Goal: Information Seeking & Learning: Find specific fact

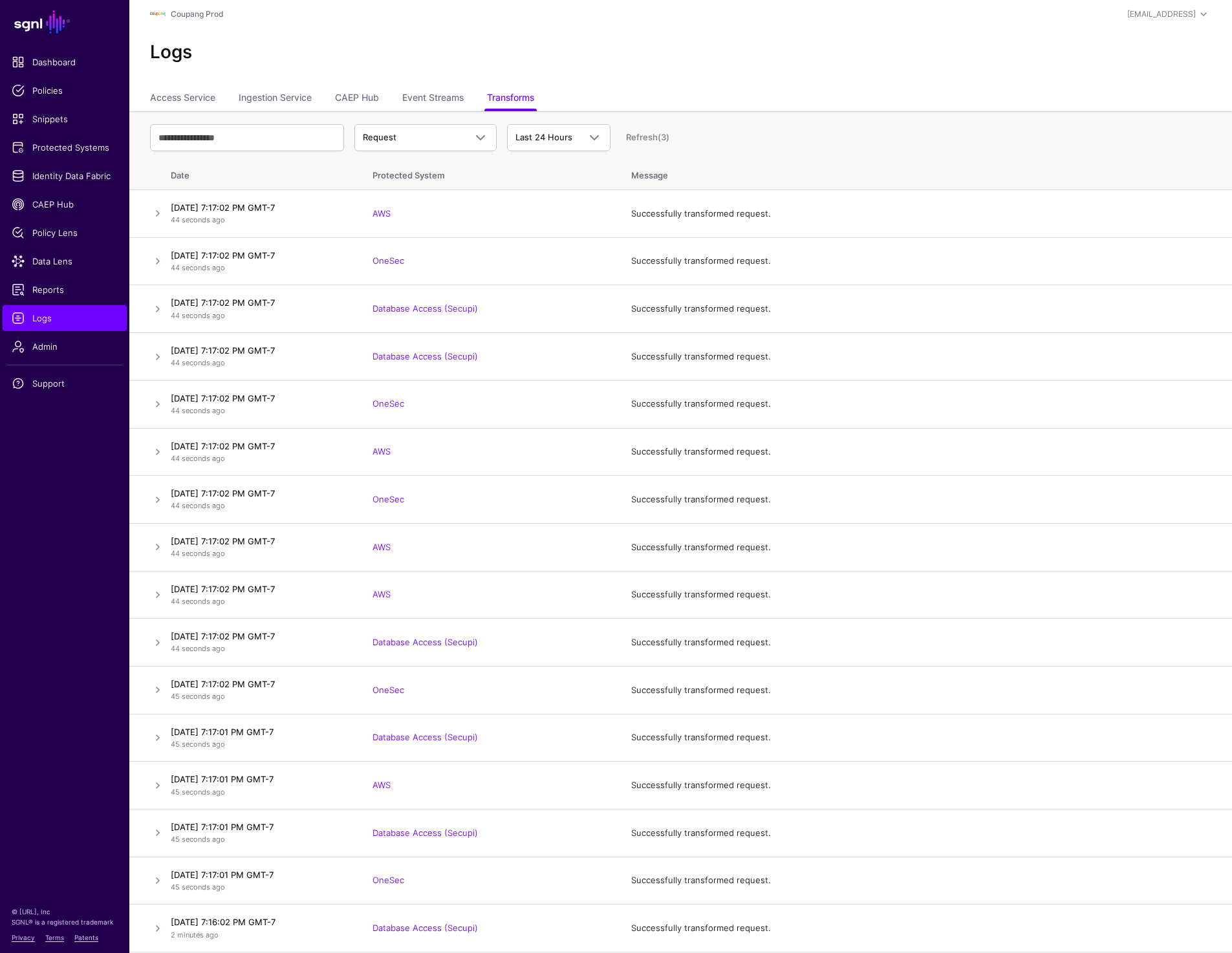
click at [462, 57] on h2 "Logs" at bounding box center [681, 52] width 1061 height 22
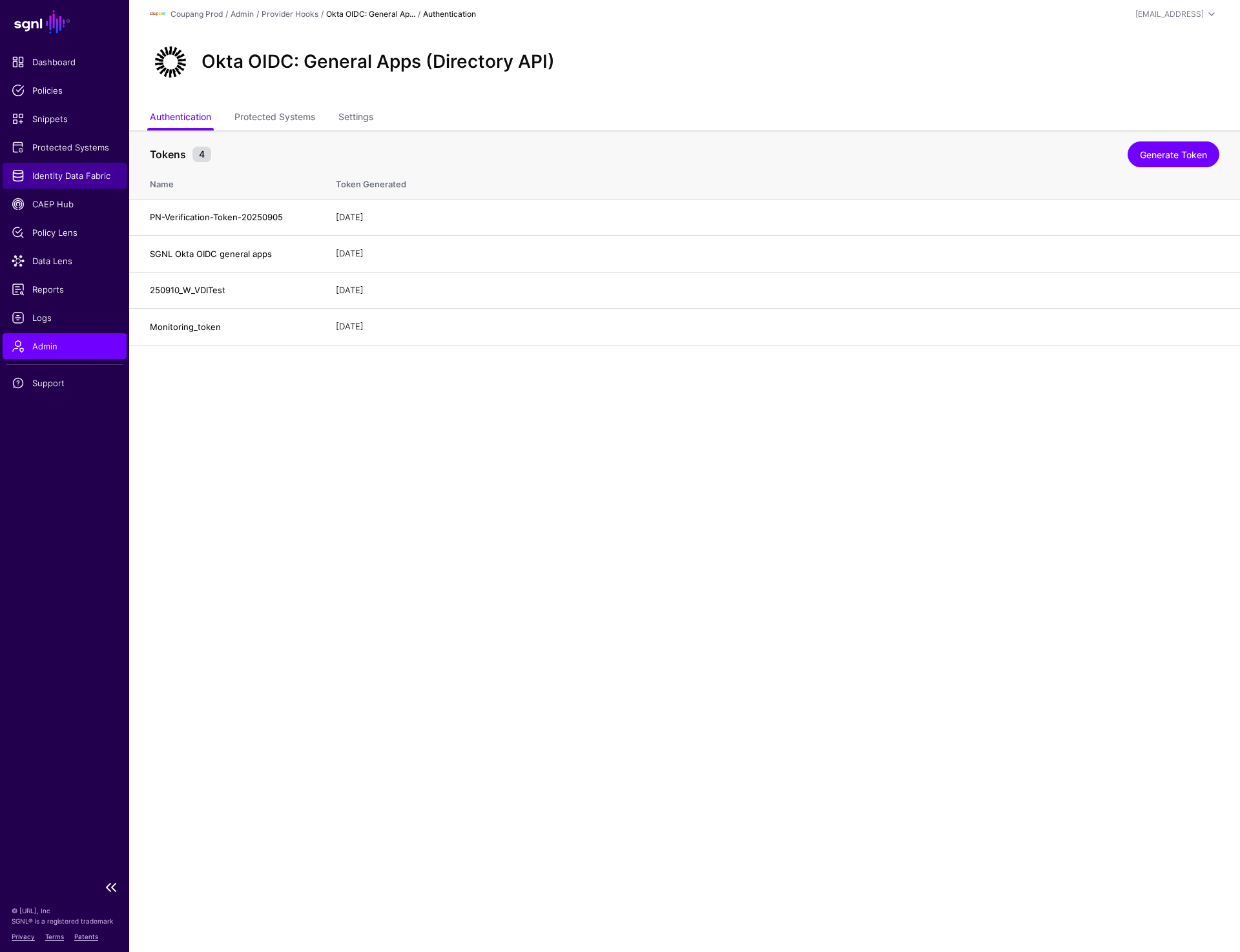
click at [58, 175] on span "Identity Data Fabric" at bounding box center [65, 176] width 106 height 13
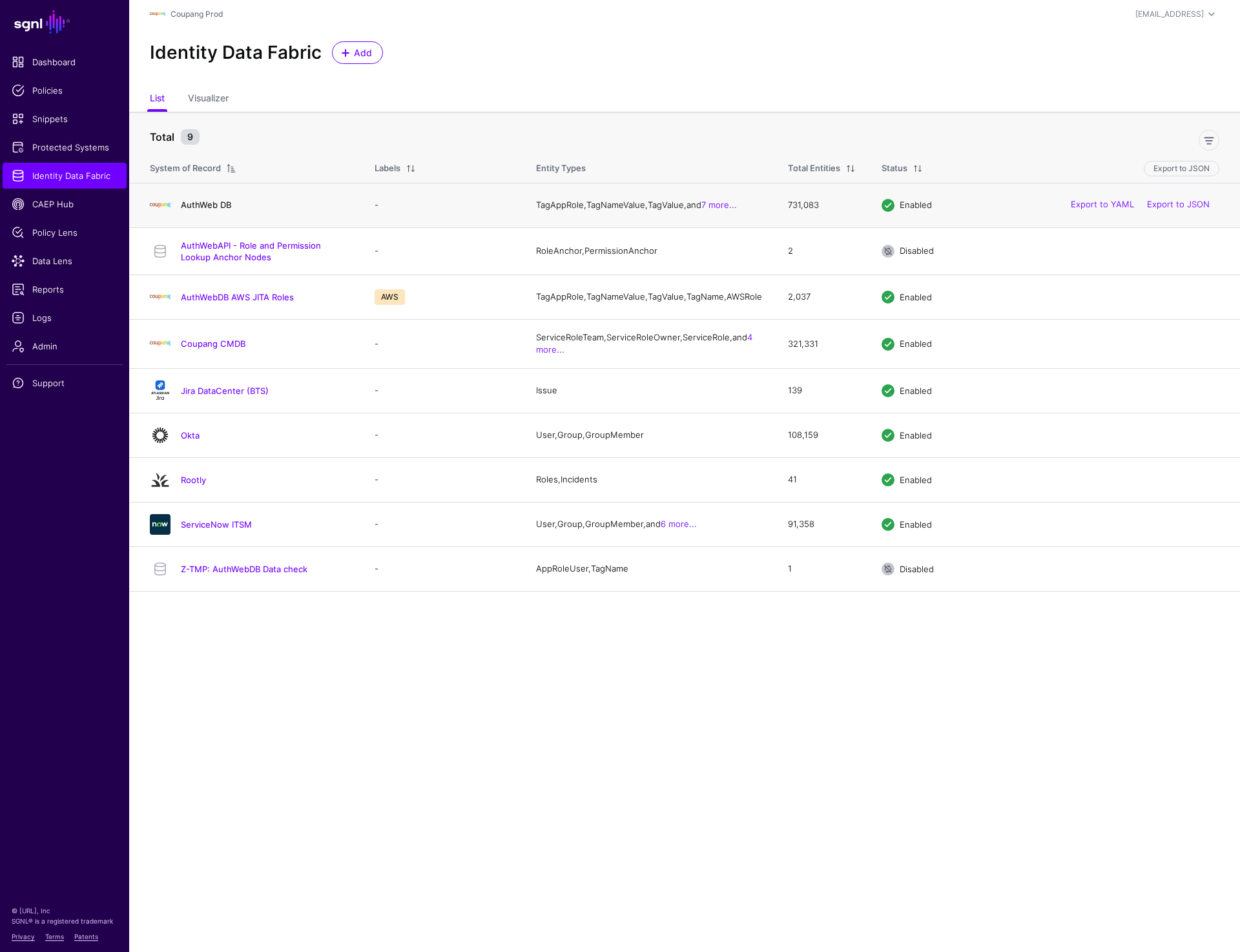
click at [198, 206] on link "AuthWeb DB" at bounding box center [206, 205] width 51 height 10
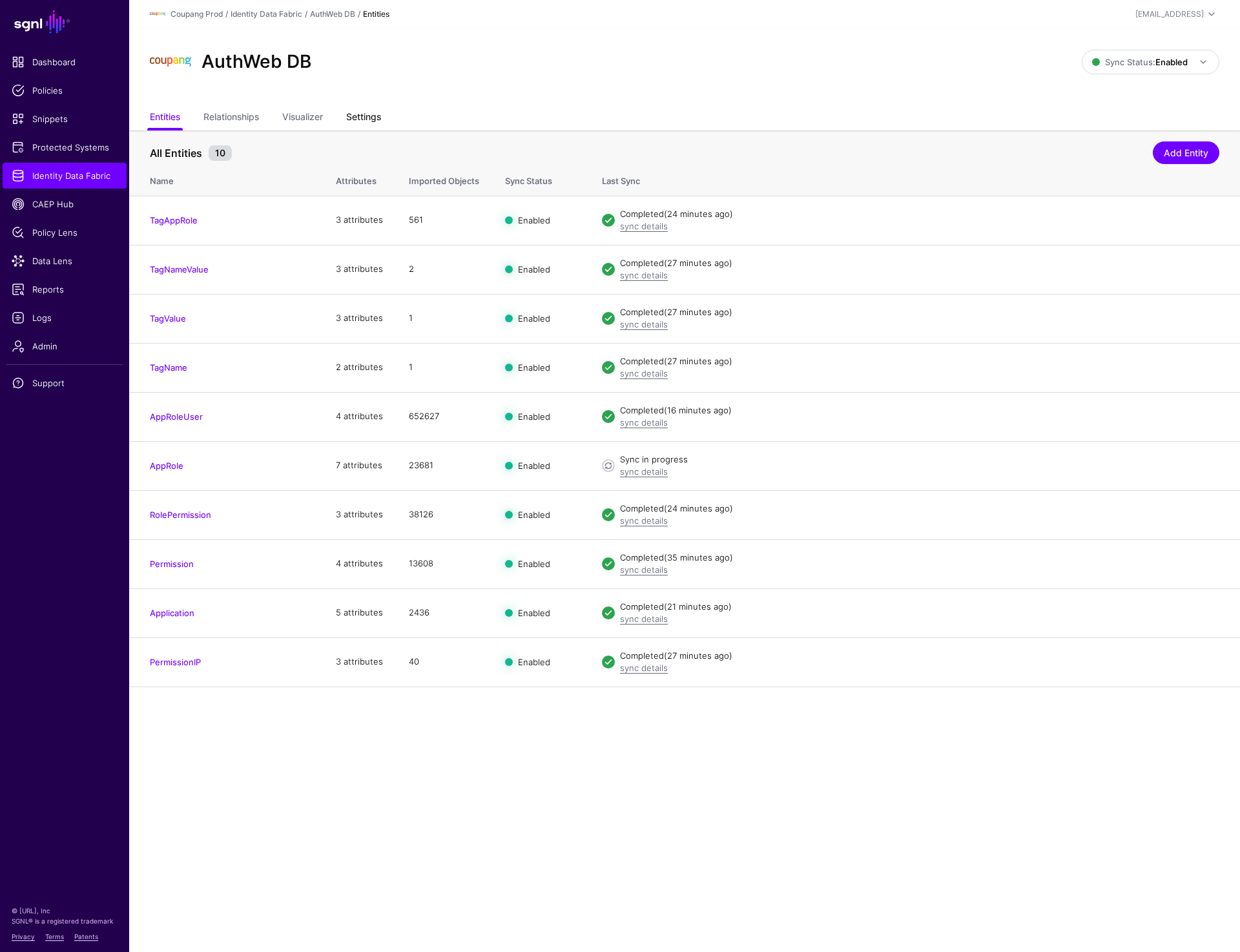
click at [369, 119] on link "Settings" at bounding box center [363, 119] width 35 height 25
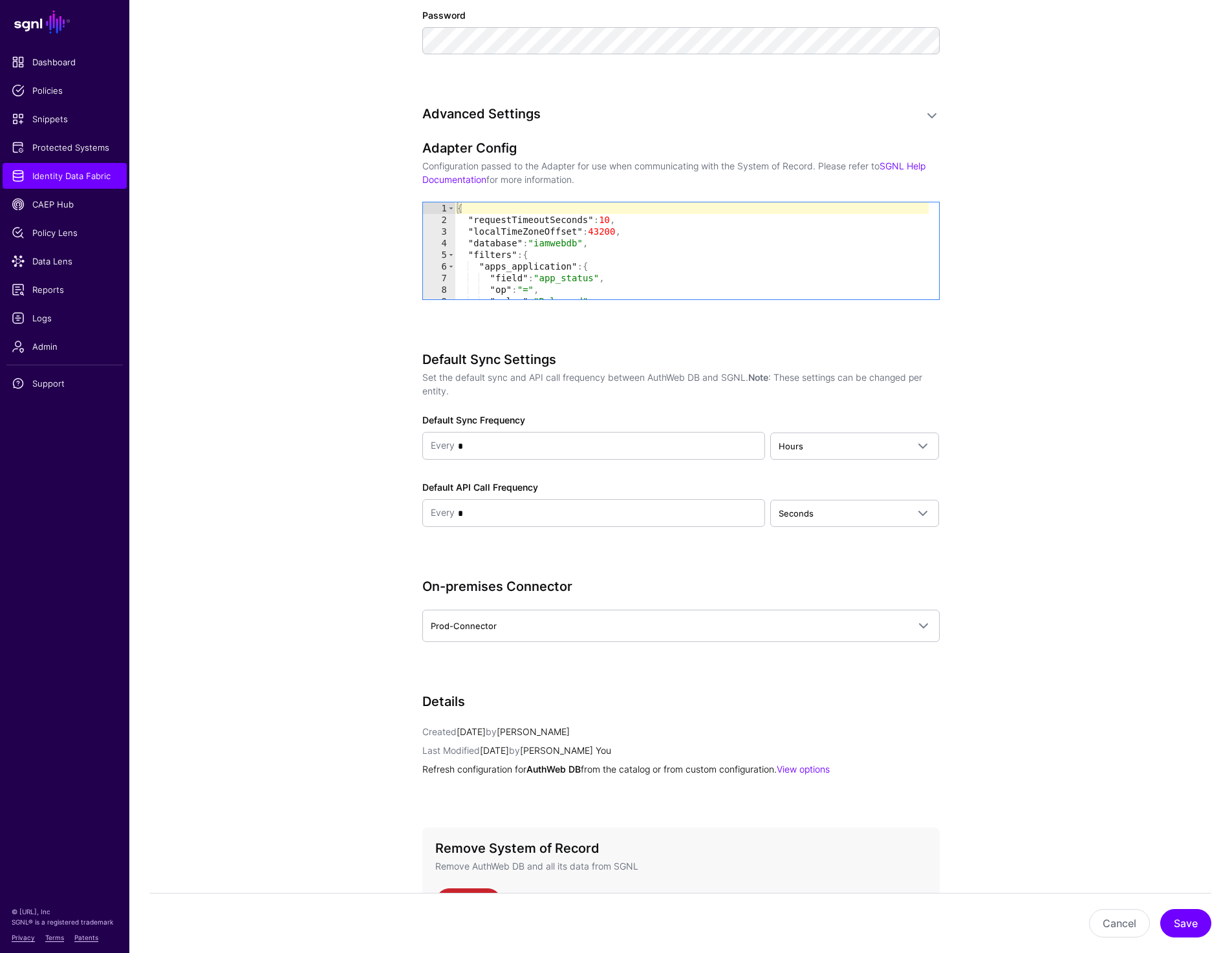
scroll to position [1140, 0]
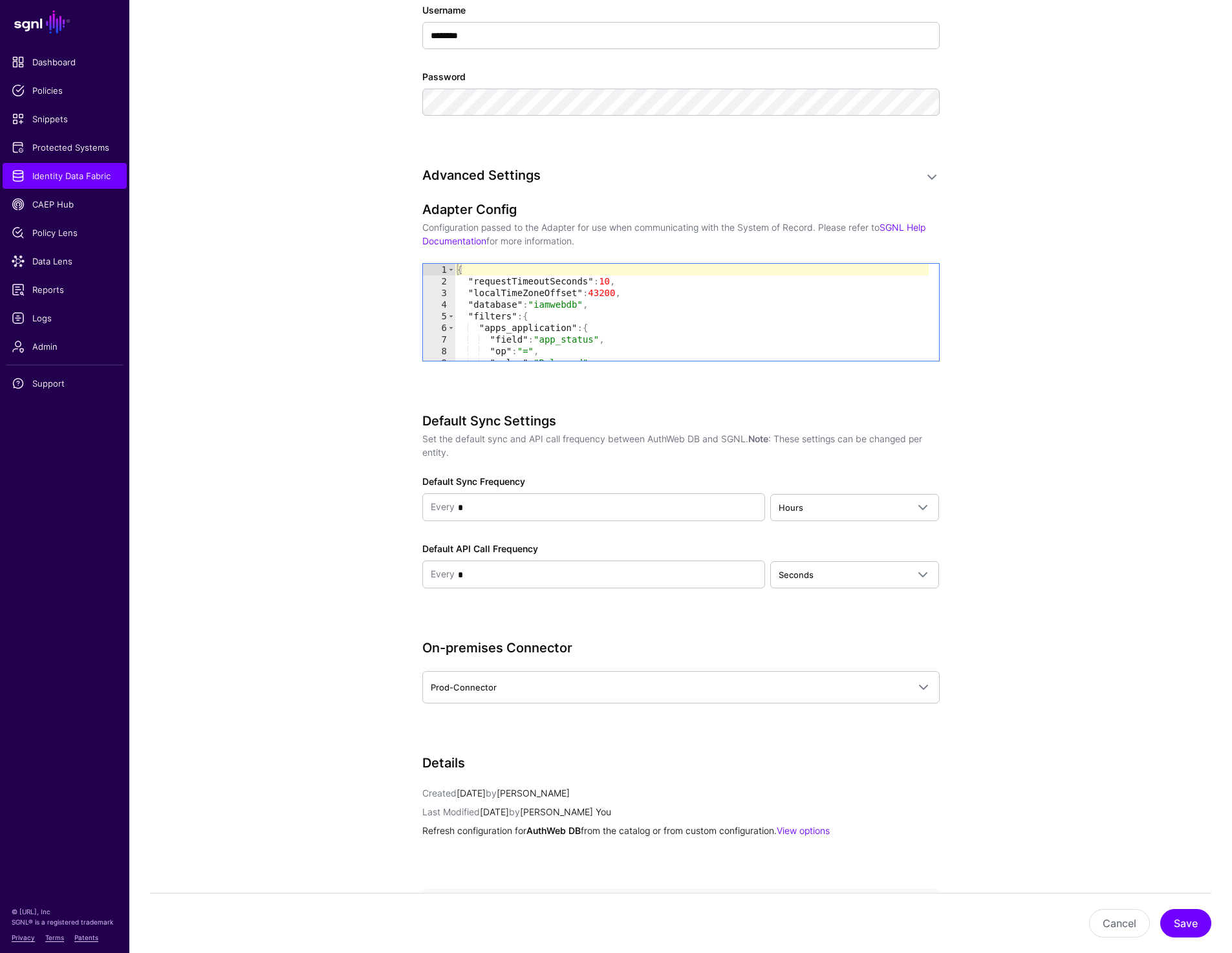
scroll to position [1140, 0]
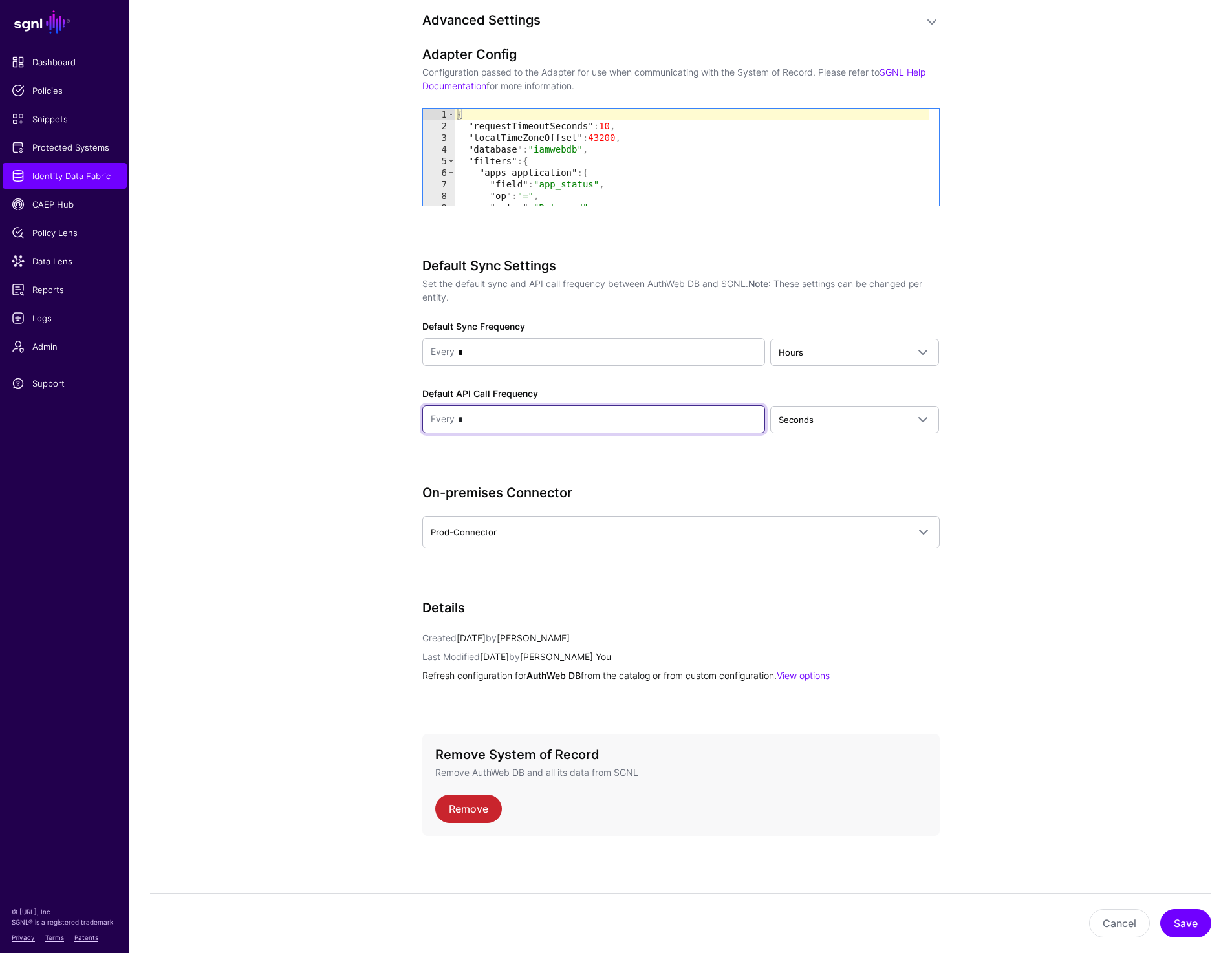
click at [593, 418] on input "*" at bounding box center [605, 419] width 302 height 26
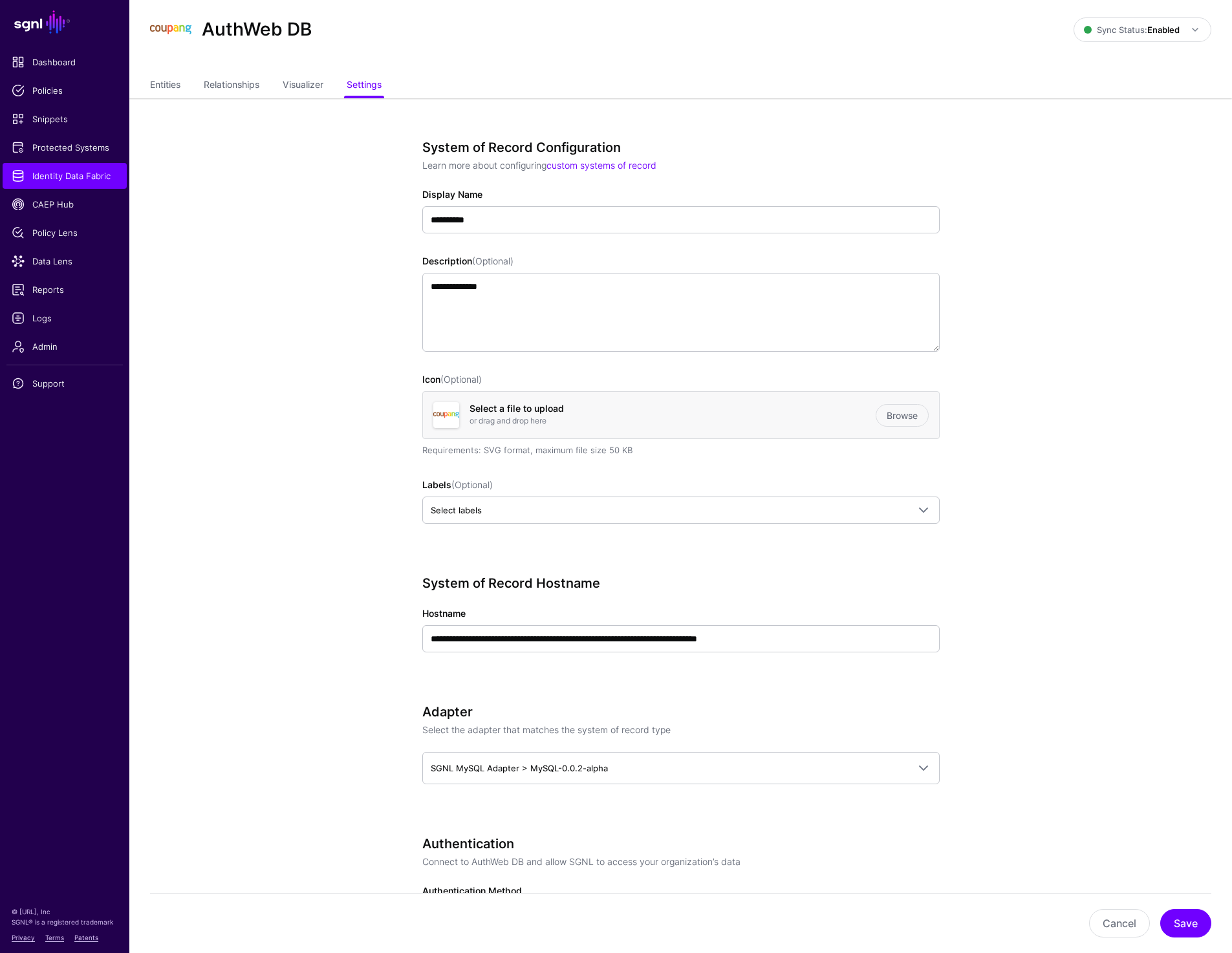
scroll to position [16, 0]
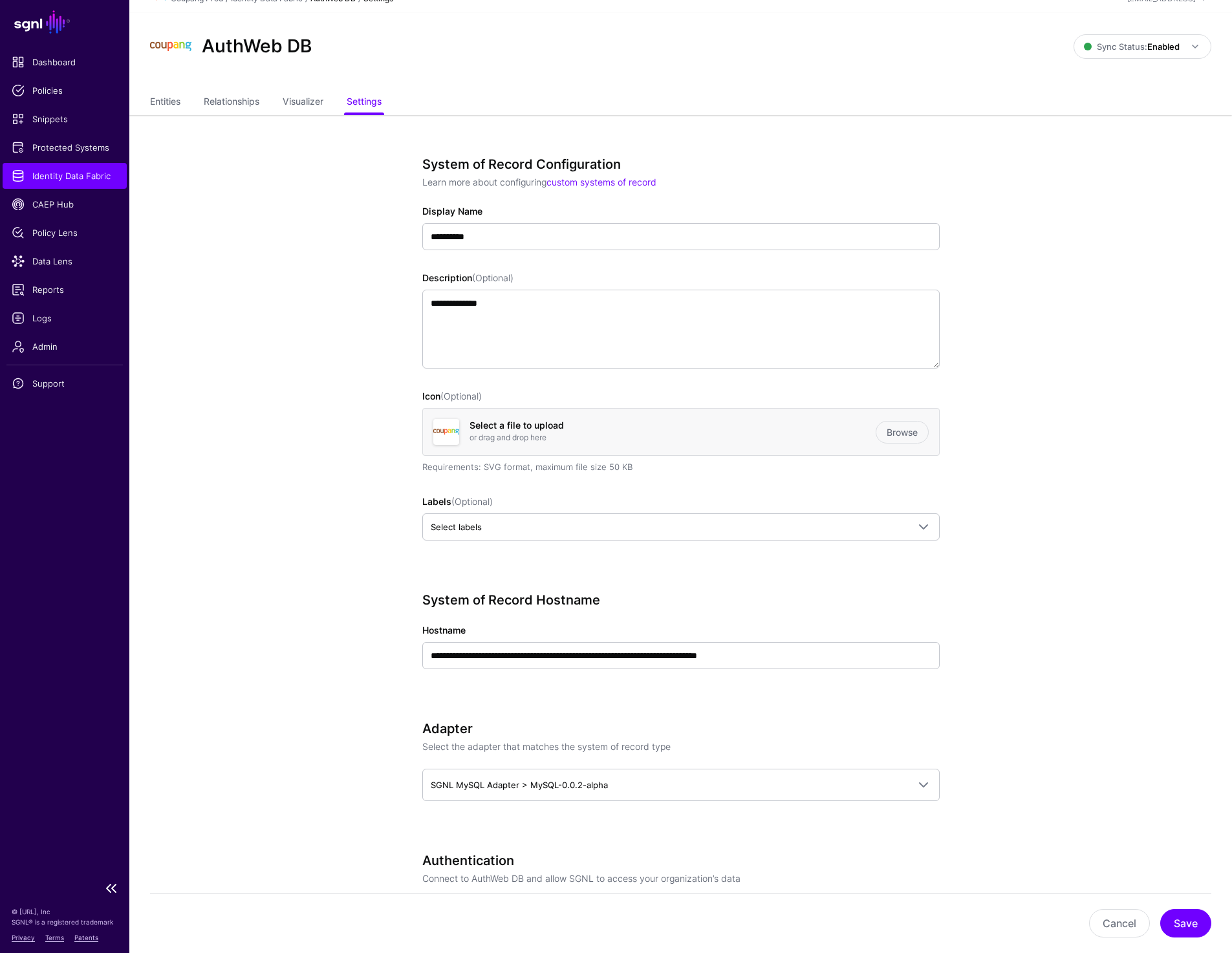
click at [58, 183] on link "Identity Data Fabric" at bounding box center [65, 175] width 125 height 26
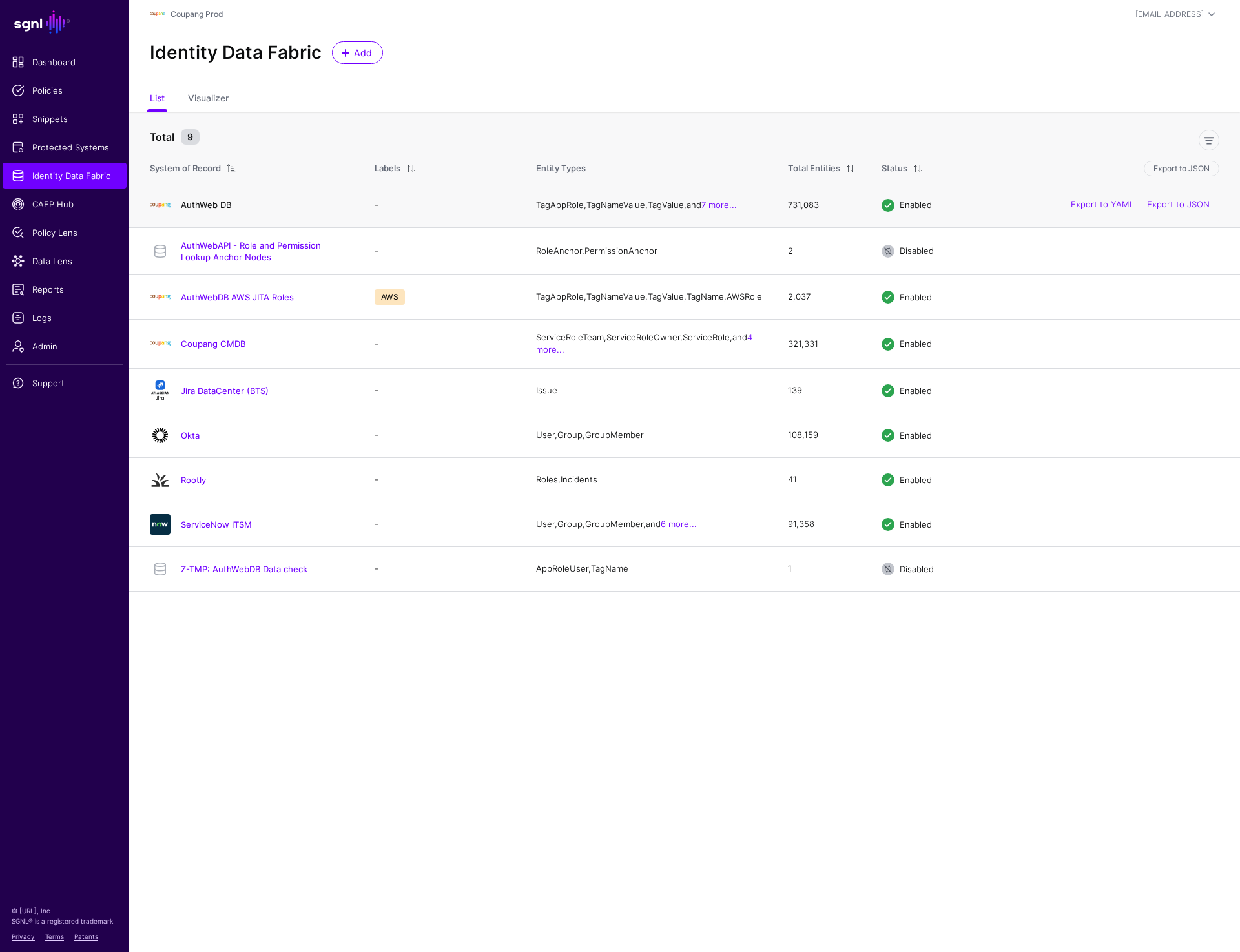
click at [212, 204] on link "AuthWeb DB" at bounding box center [206, 205] width 51 height 10
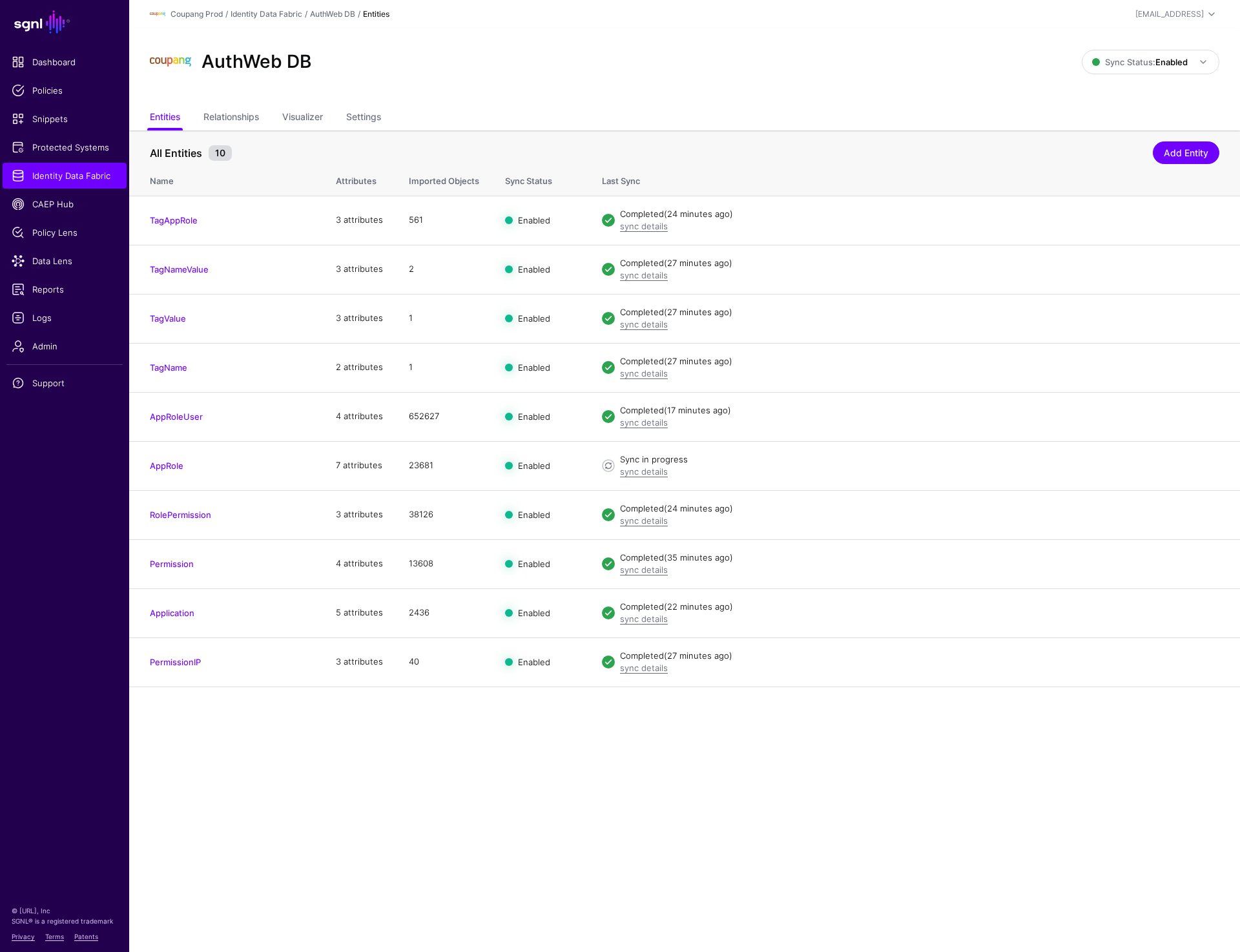
click at [707, 78] on div "AuthWeb DB" at bounding box center [615, 62] width 942 height 41
click at [362, 113] on link "Settings" at bounding box center [363, 119] width 35 height 25
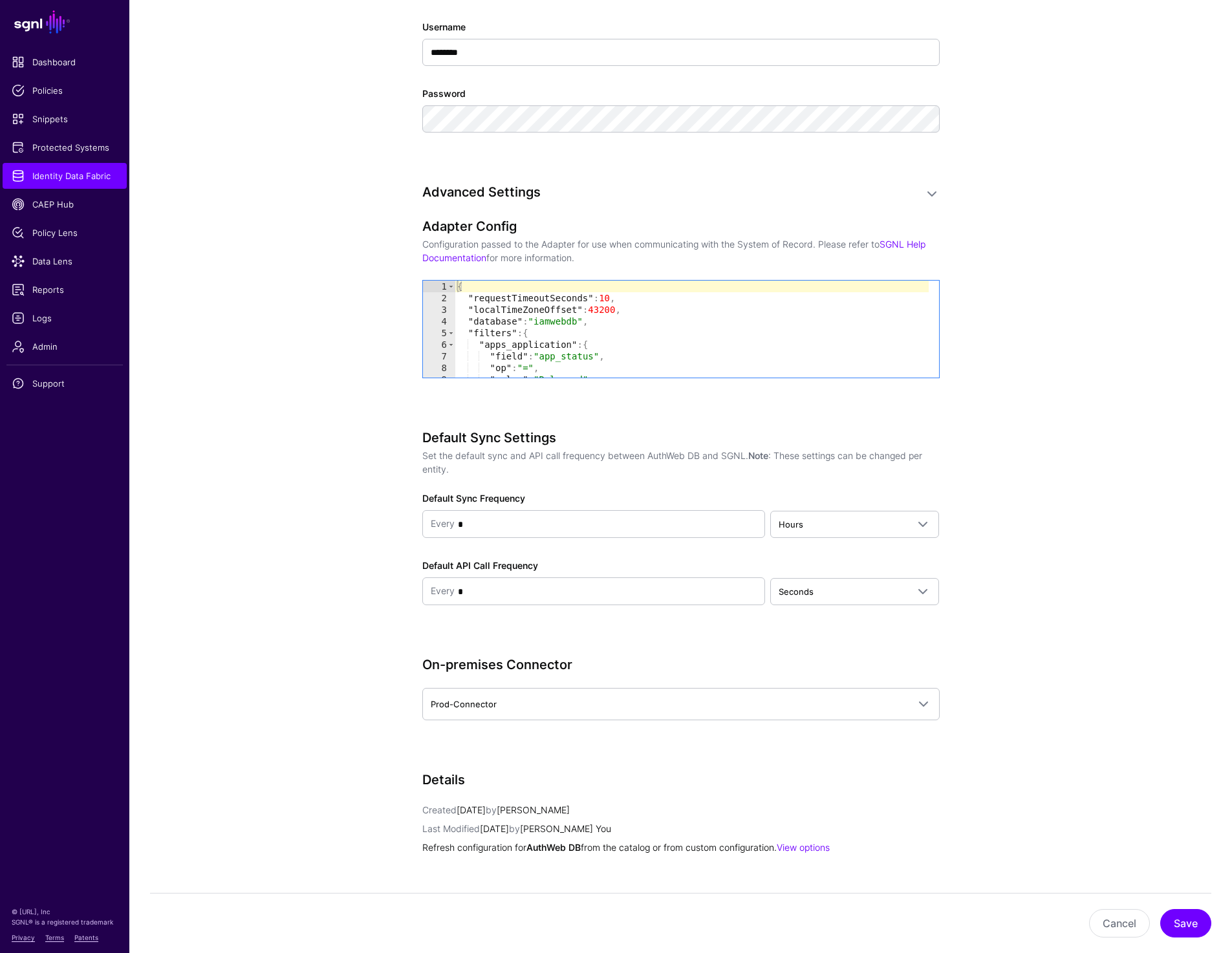
scroll to position [1140, 0]
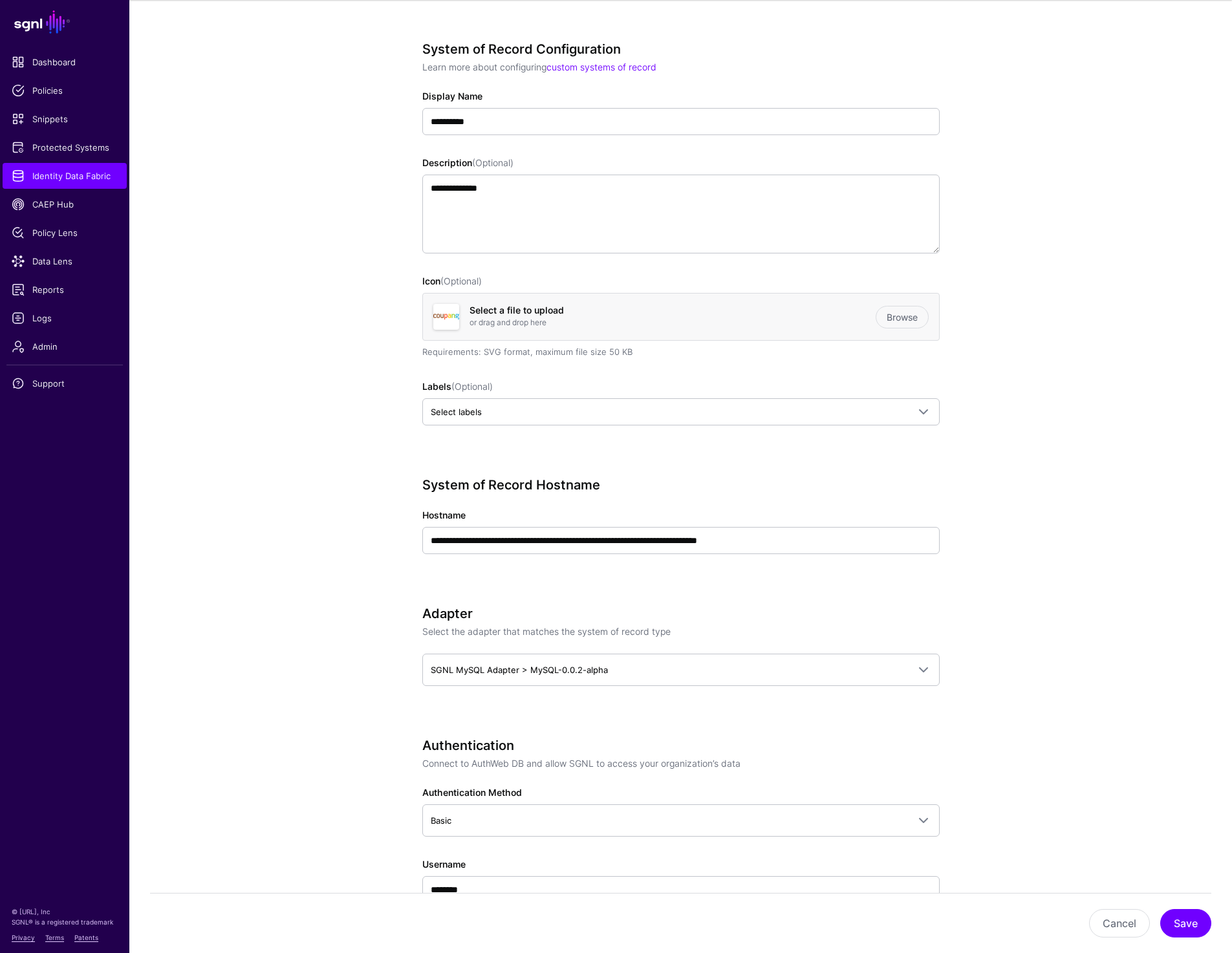
scroll to position [0, 0]
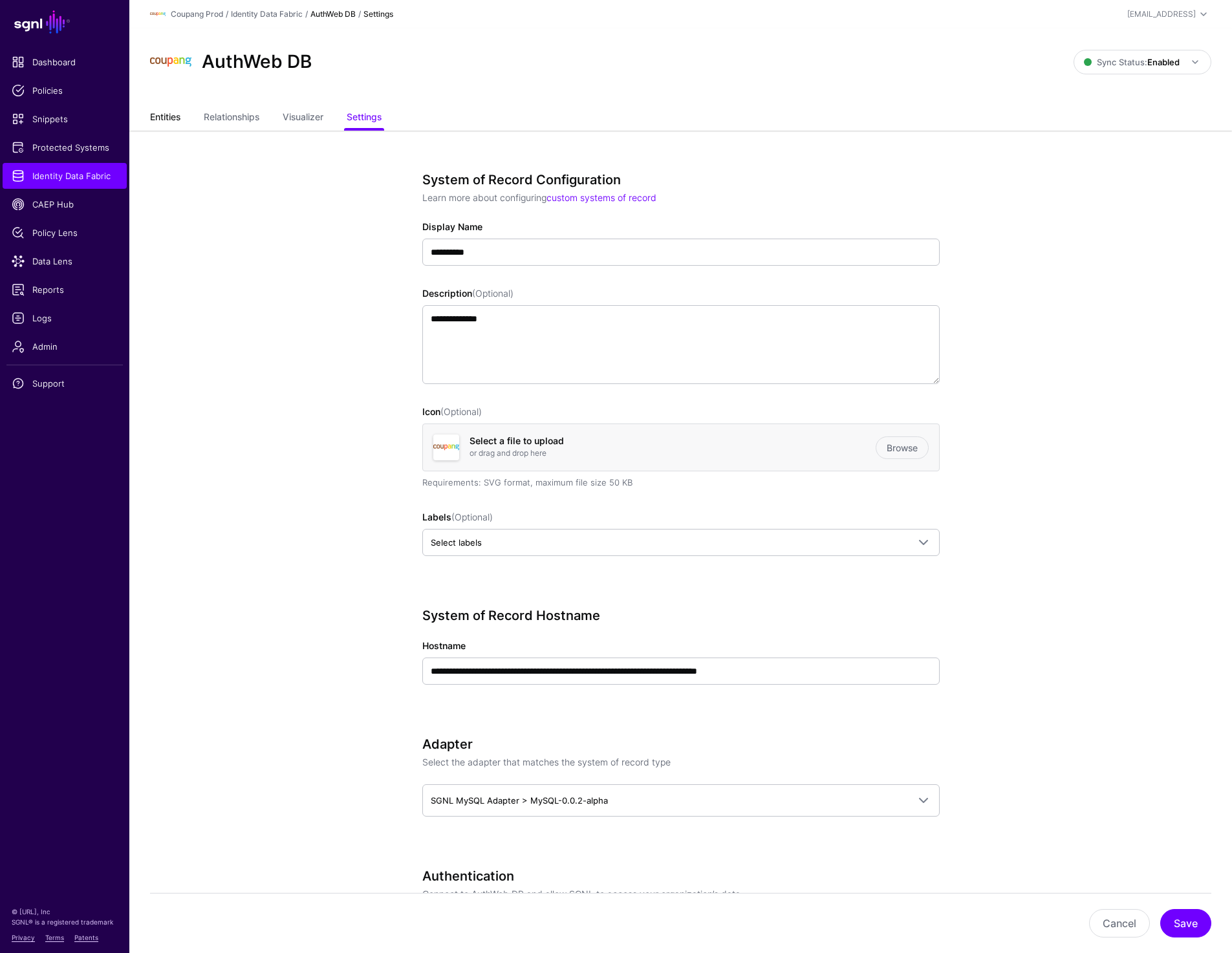
click at [172, 121] on link "Entities" at bounding box center [165, 119] width 31 height 25
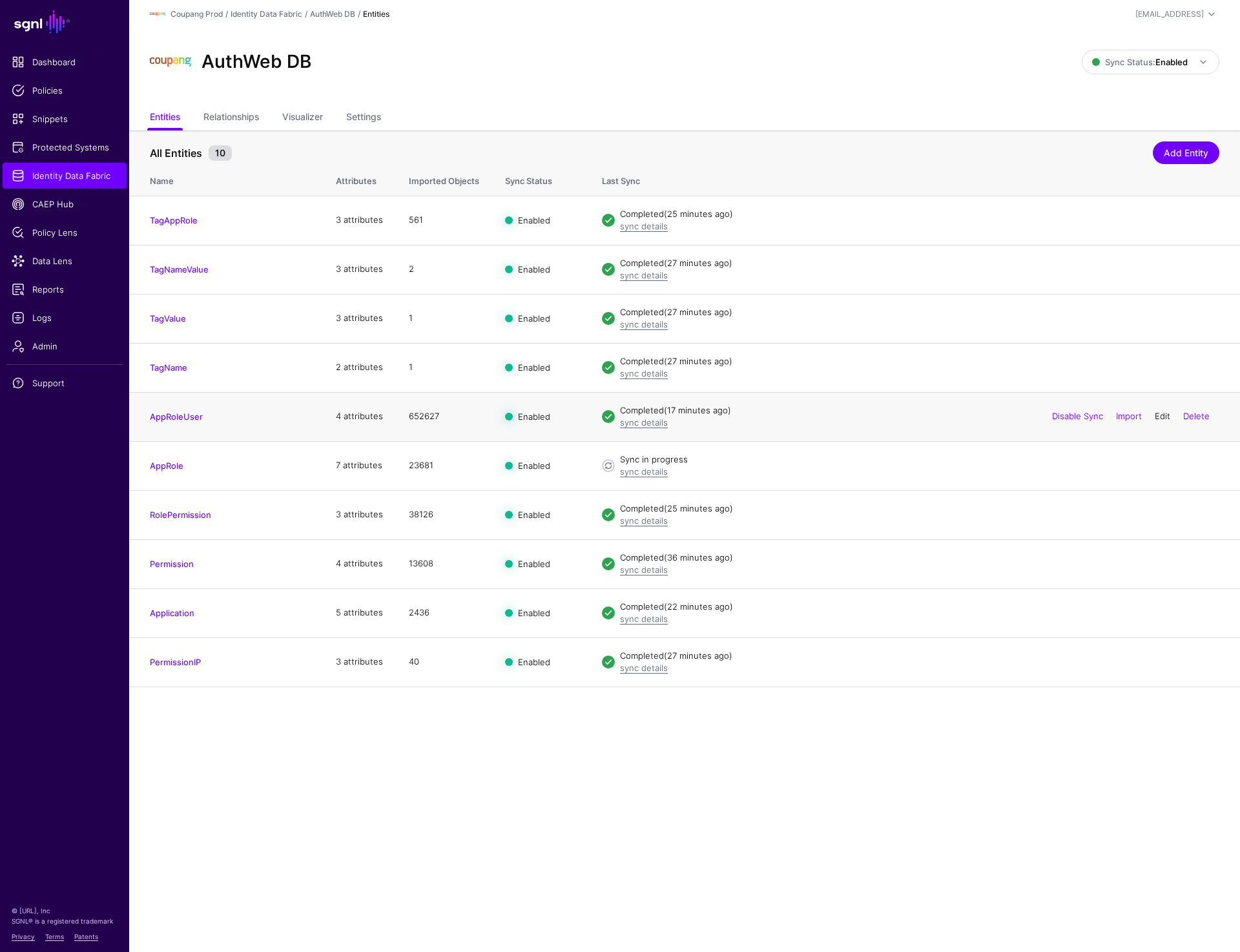
click at [1155, 416] on link "Edit" at bounding box center [1162, 415] width 16 height 10
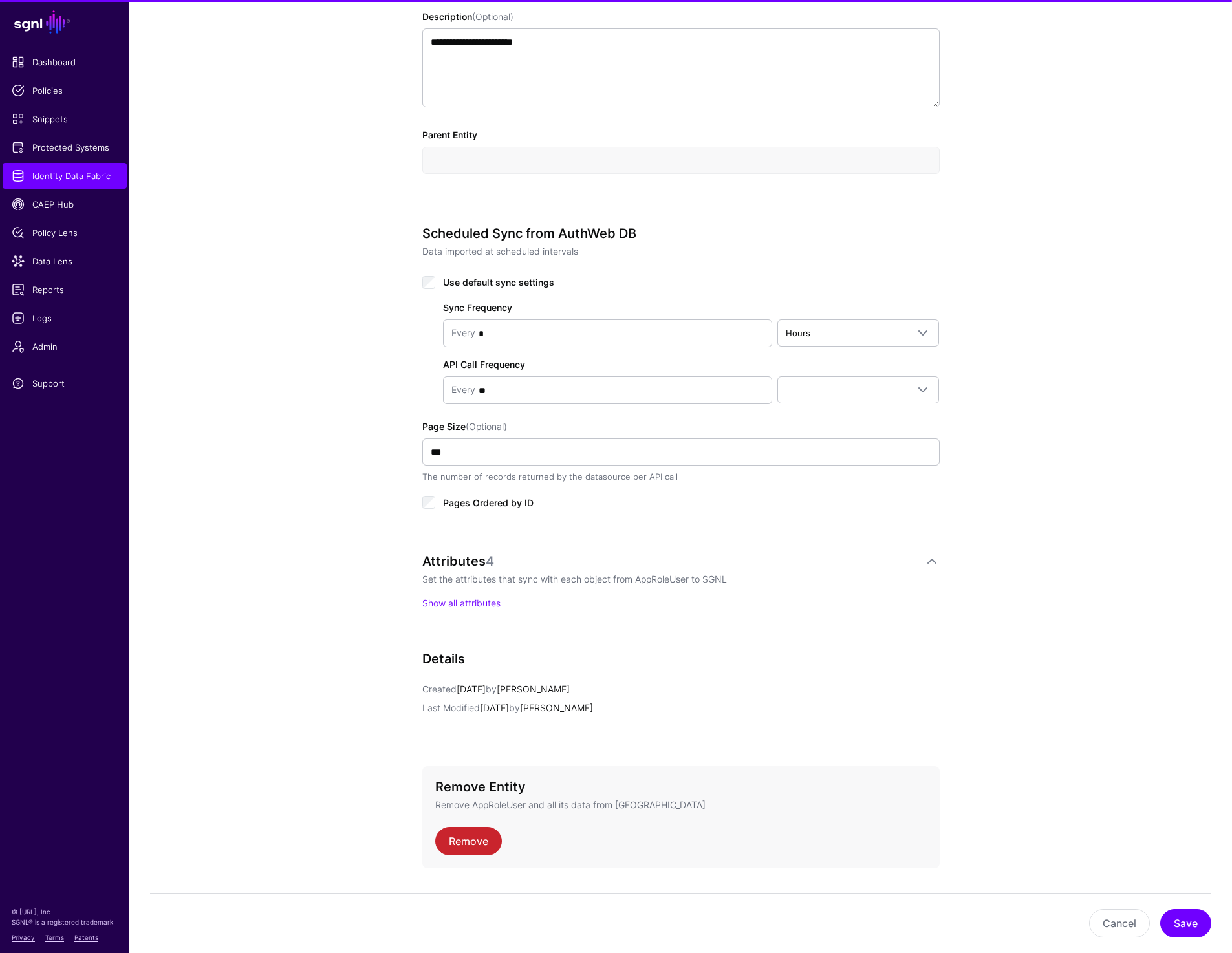
scroll to position [472, 0]
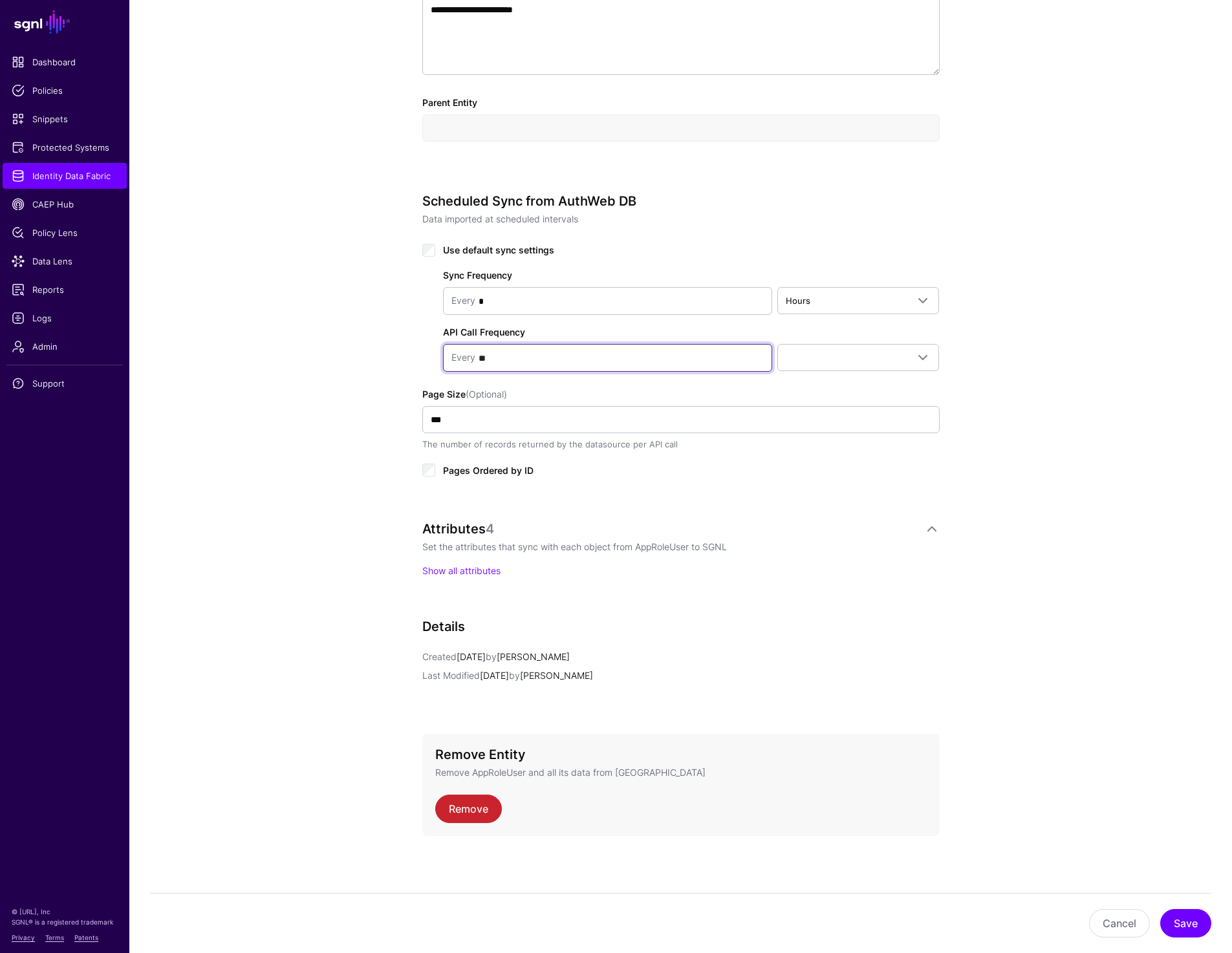
drag, startPoint x: 500, startPoint y: 354, endPoint x: 480, endPoint y: 355, distance: 20.0
click at [480, 355] on input "**" at bounding box center [618, 358] width 288 height 26
type input "*"
click at [827, 344] on link at bounding box center [858, 357] width 162 height 27
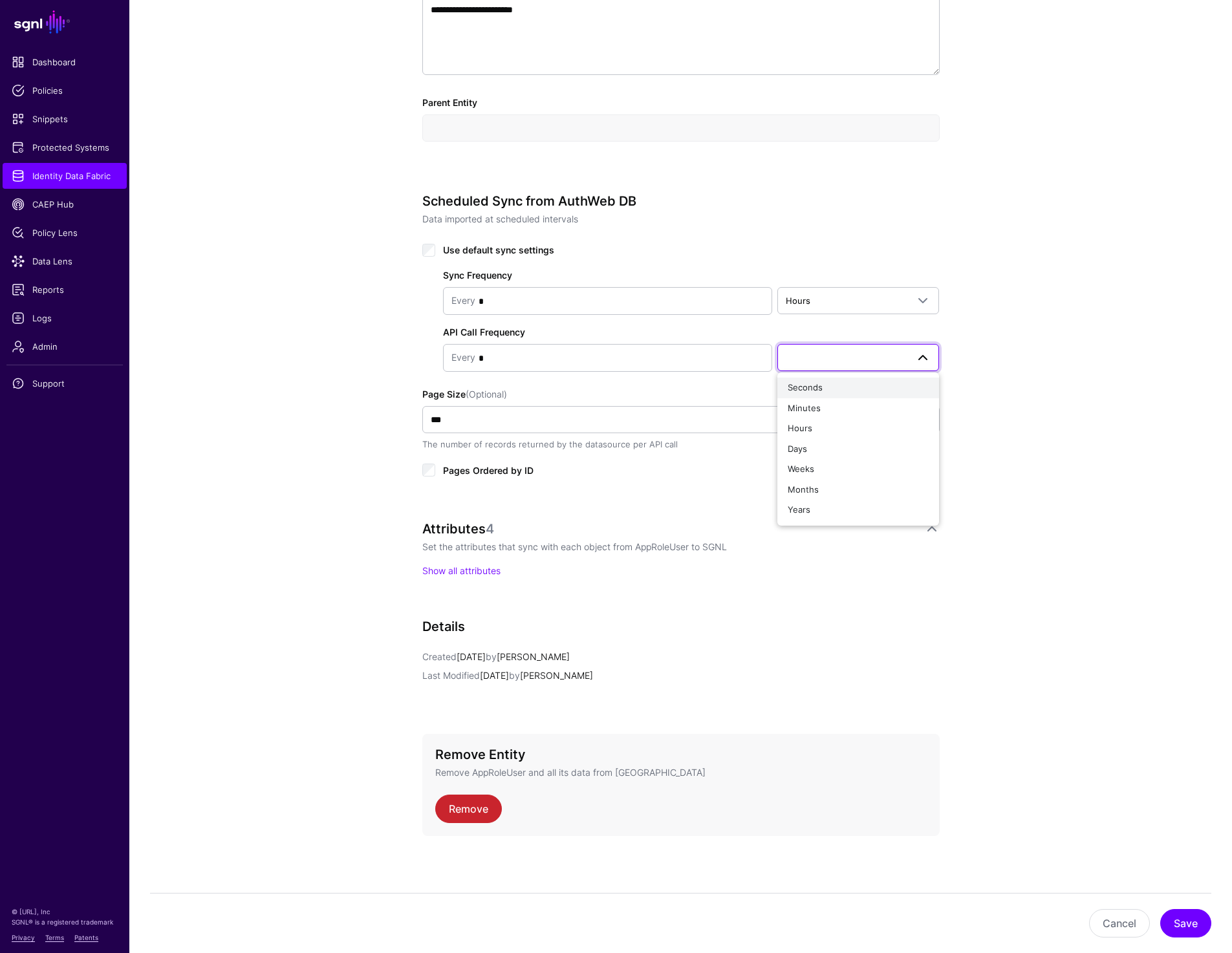
click at [811, 392] on div "Seconds" at bounding box center [858, 388] width 142 height 13
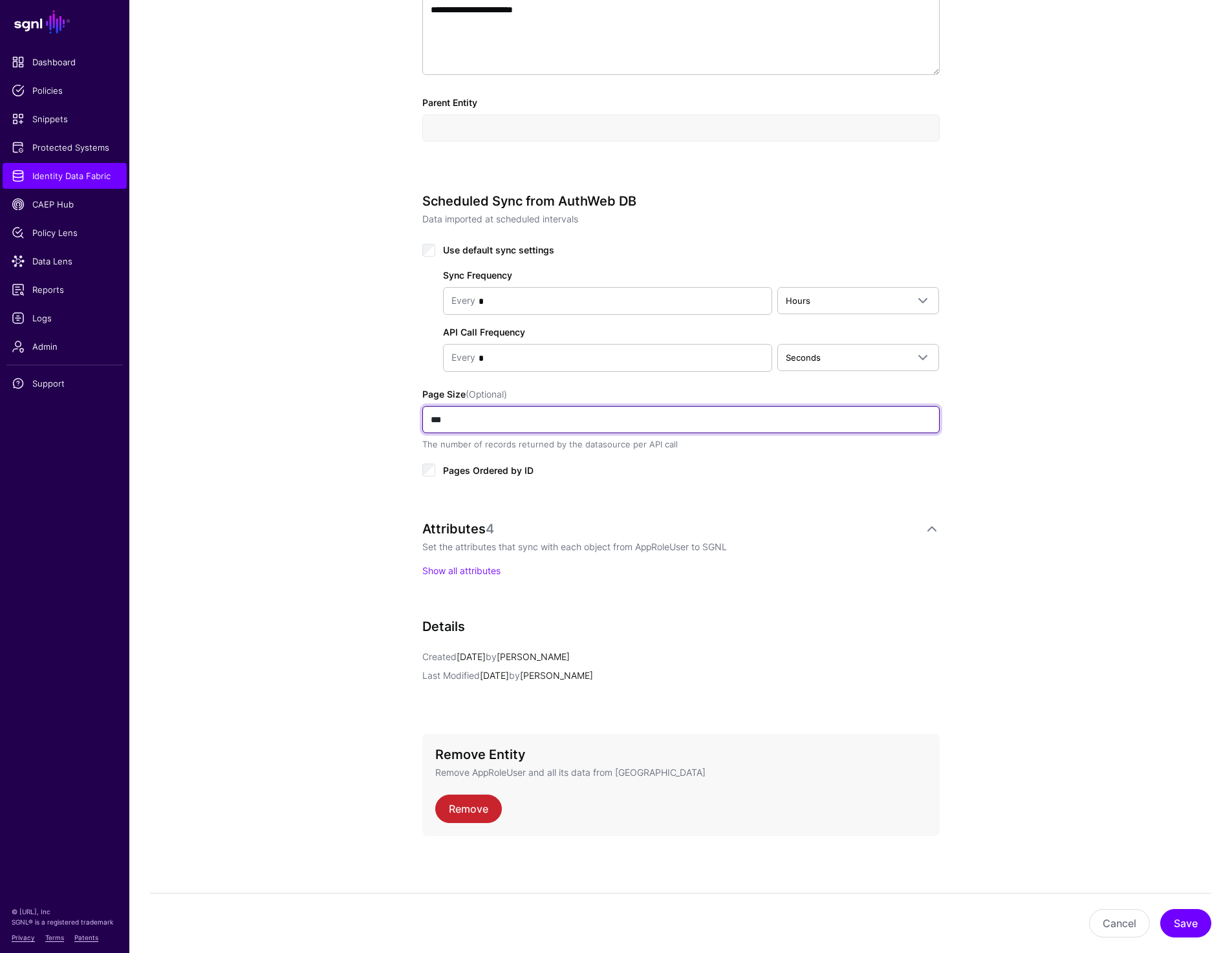
drag, startPoint x: 450, startPoint y: 421, endPoint x: 397, endPoint y: 419, distance: 53.0
click at [397, 419] on div "**********" at bounding box center [681, 294] width 600 height 1321
type input "***"
click at [1193, 928] on button "Save" at bounding box center [1186, 923] width 51 height 28
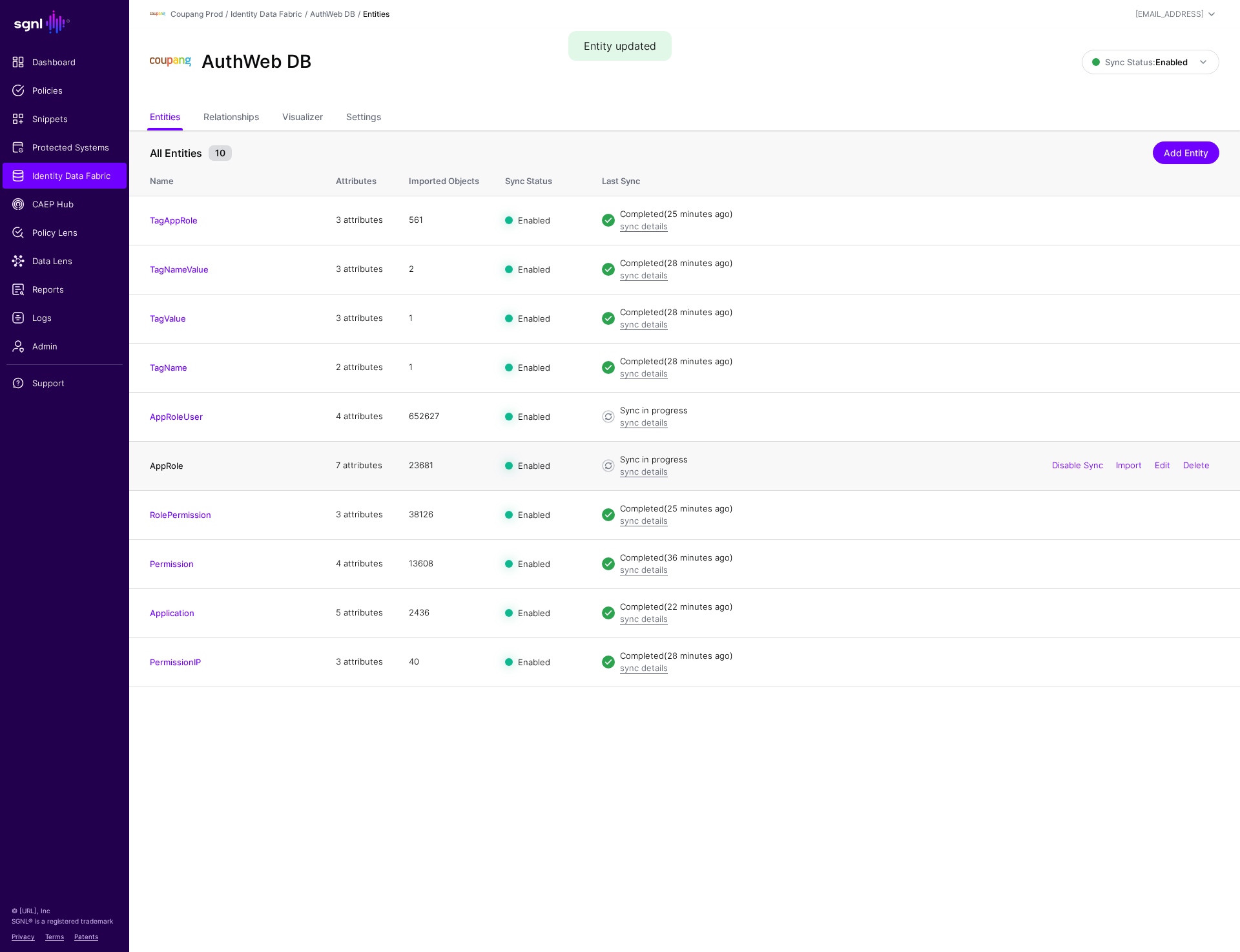
click at [163, 467] on link "AppRole" at bounding box center [167, 465] width 33 height 10
click at [162, 515] on link "RolePermission" at bounding box center [181, 514] width 61 height 10
click at [162, 559] on link "Permission" at bounding box center [172, 564] width 44 height 10
click at [162, 615] on link "Application" at bounding box center [173, 613] width 45 height 10
click at [180, 219] on link "TagAppRole" at bounding box center [174, 220] width 48 height 10
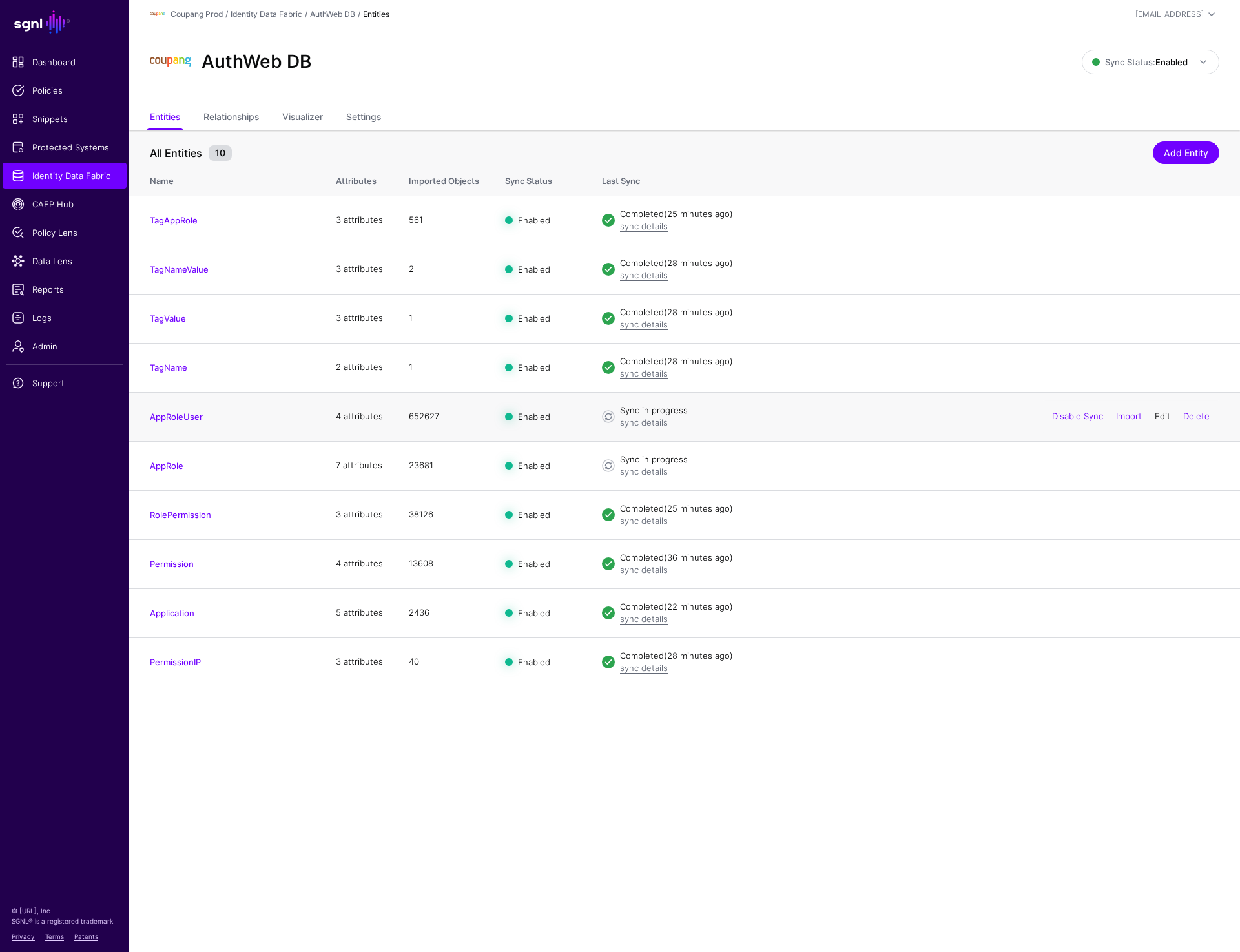
click at [1159, 416] on link "Edit" at bounding box center [1162, 415] width 16 height 10
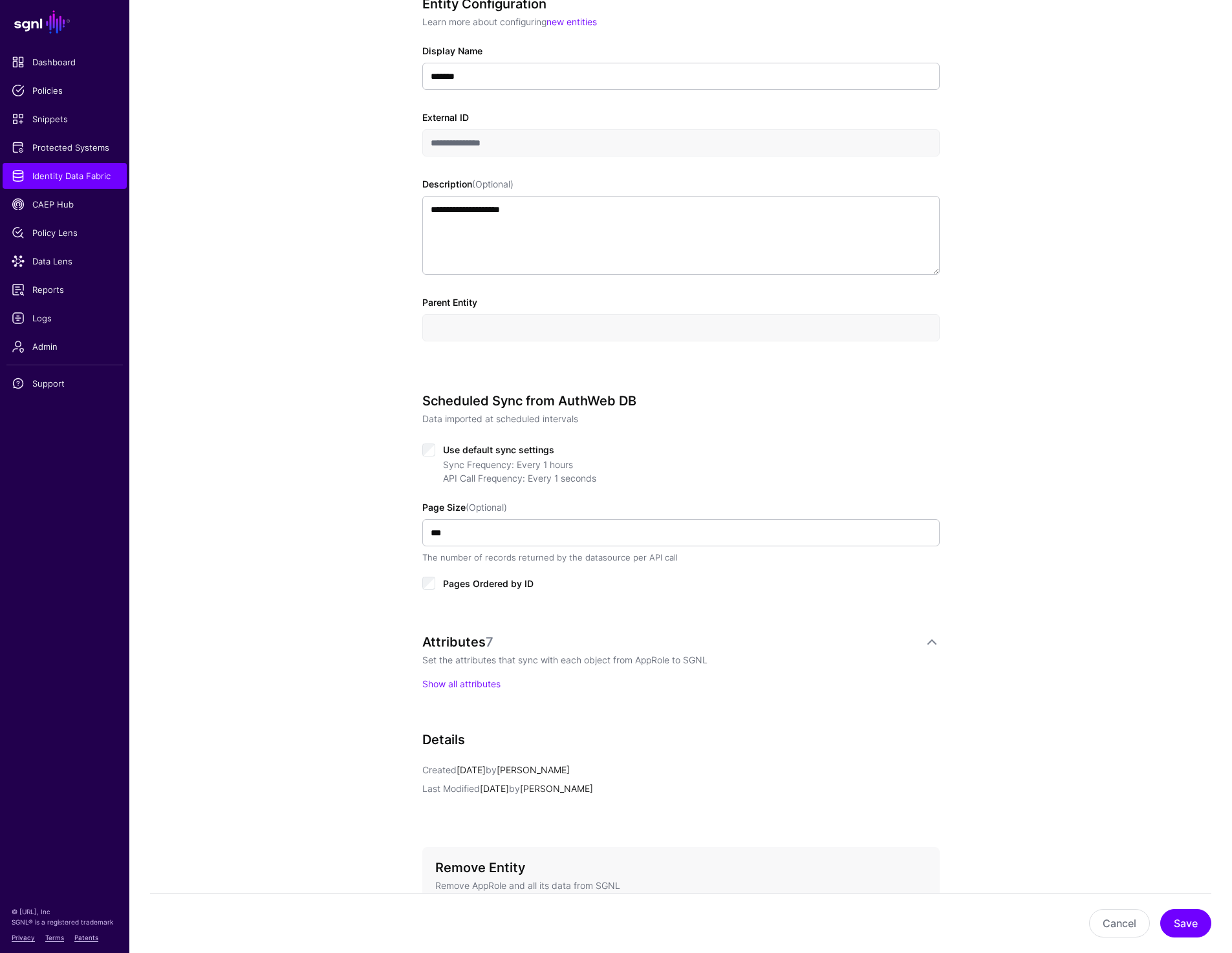
scroll to position [387, 0]
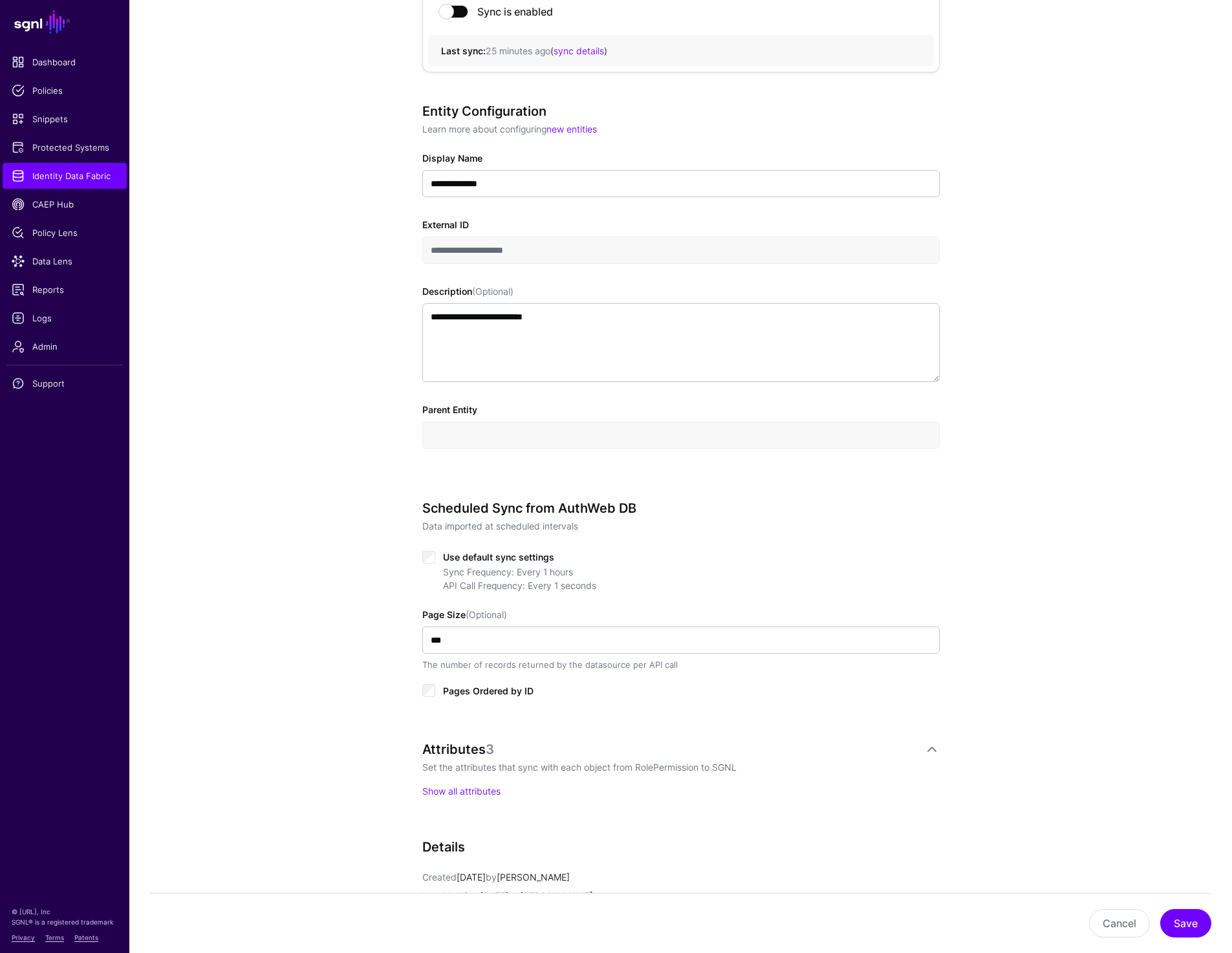
scroll to position [165, 0]
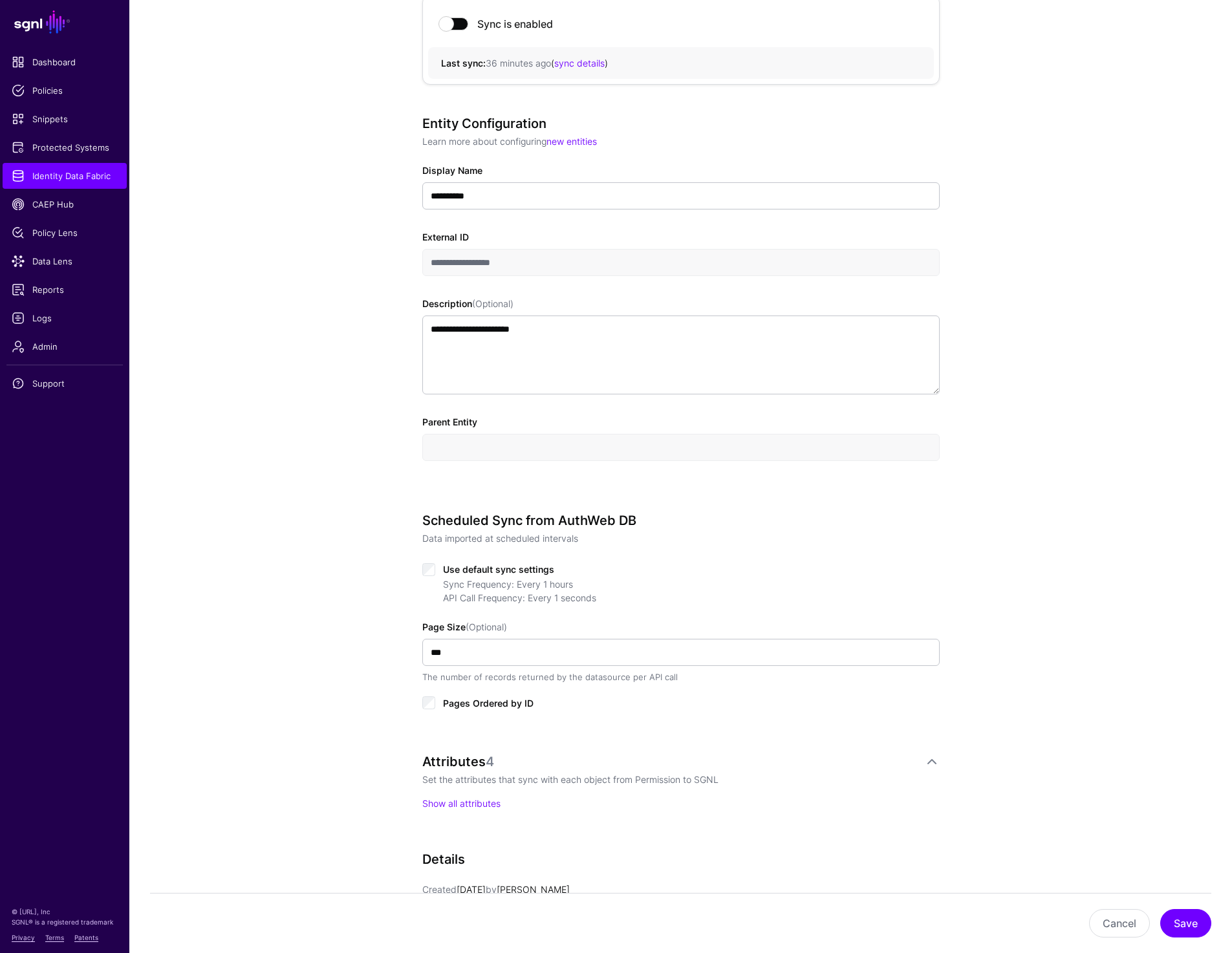
scroll to position [162, 0]
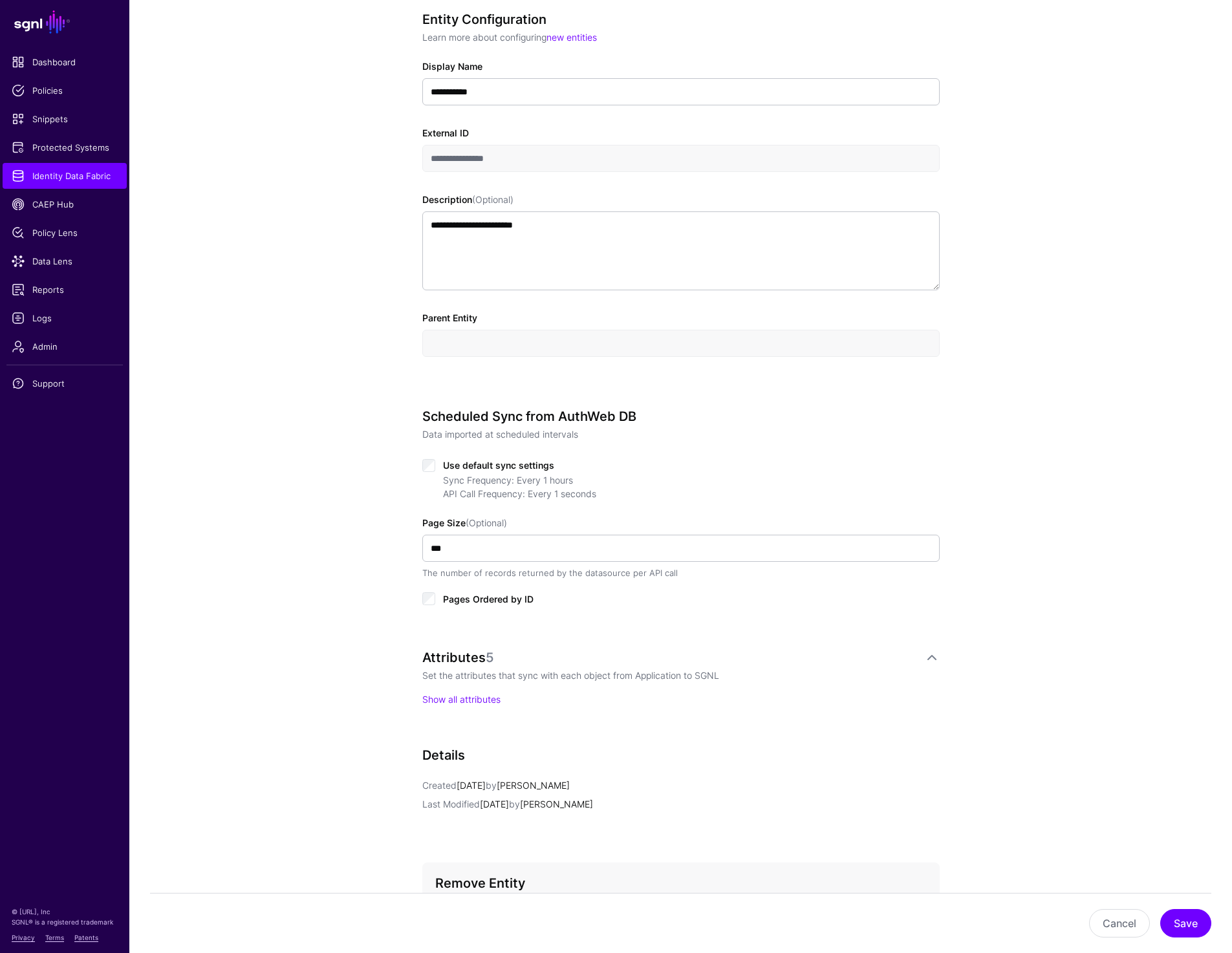
scroll to position [258, 0]
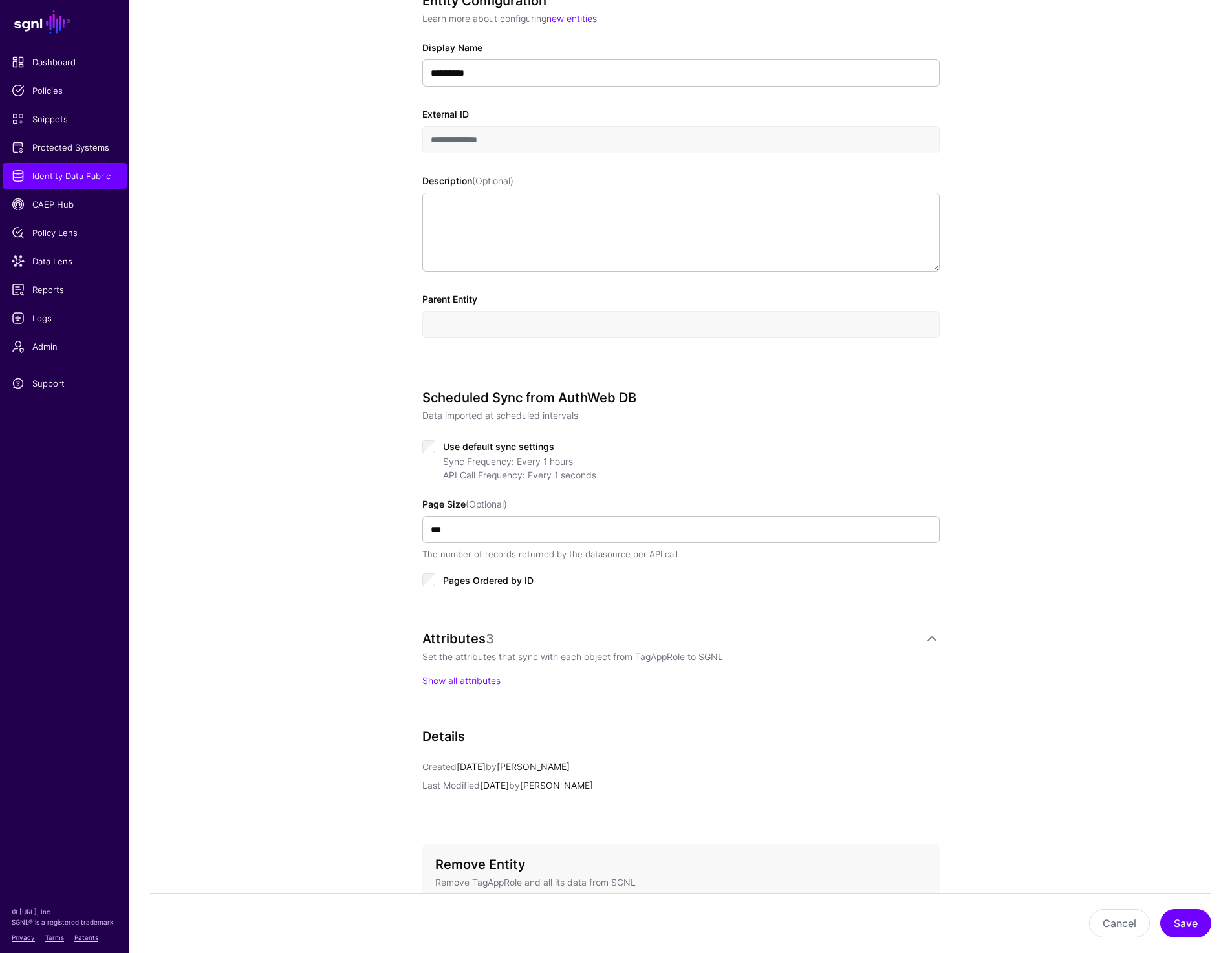
scroll to position [387, 0]
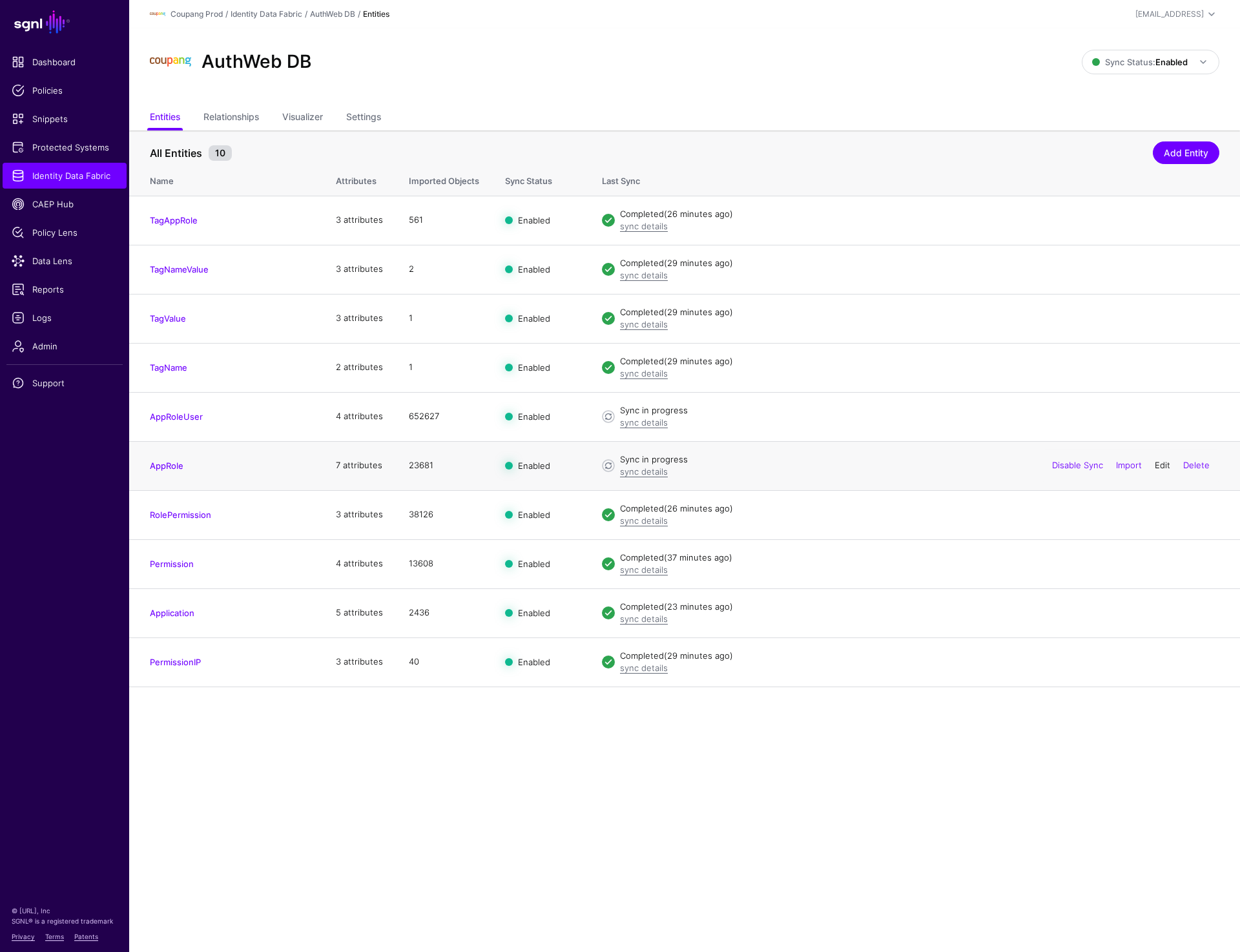
click at [1158, 467] on link "Edit" at bounding box center [1162, 464] width 16 height 10
click at [1160, 415] on link "Edit" at bounding box center [1162, 415] width 16 height 10
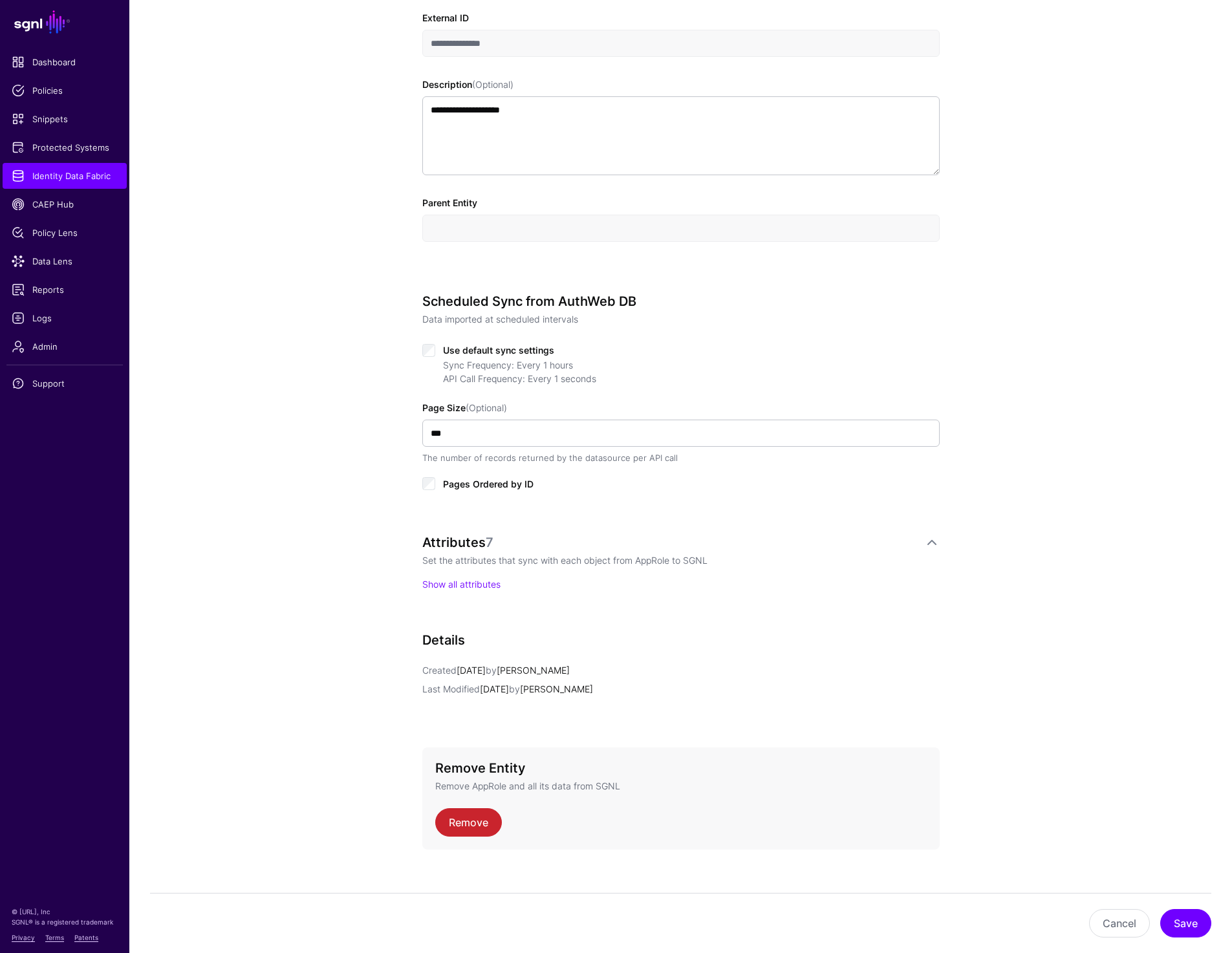
scroll to position [387, 0]
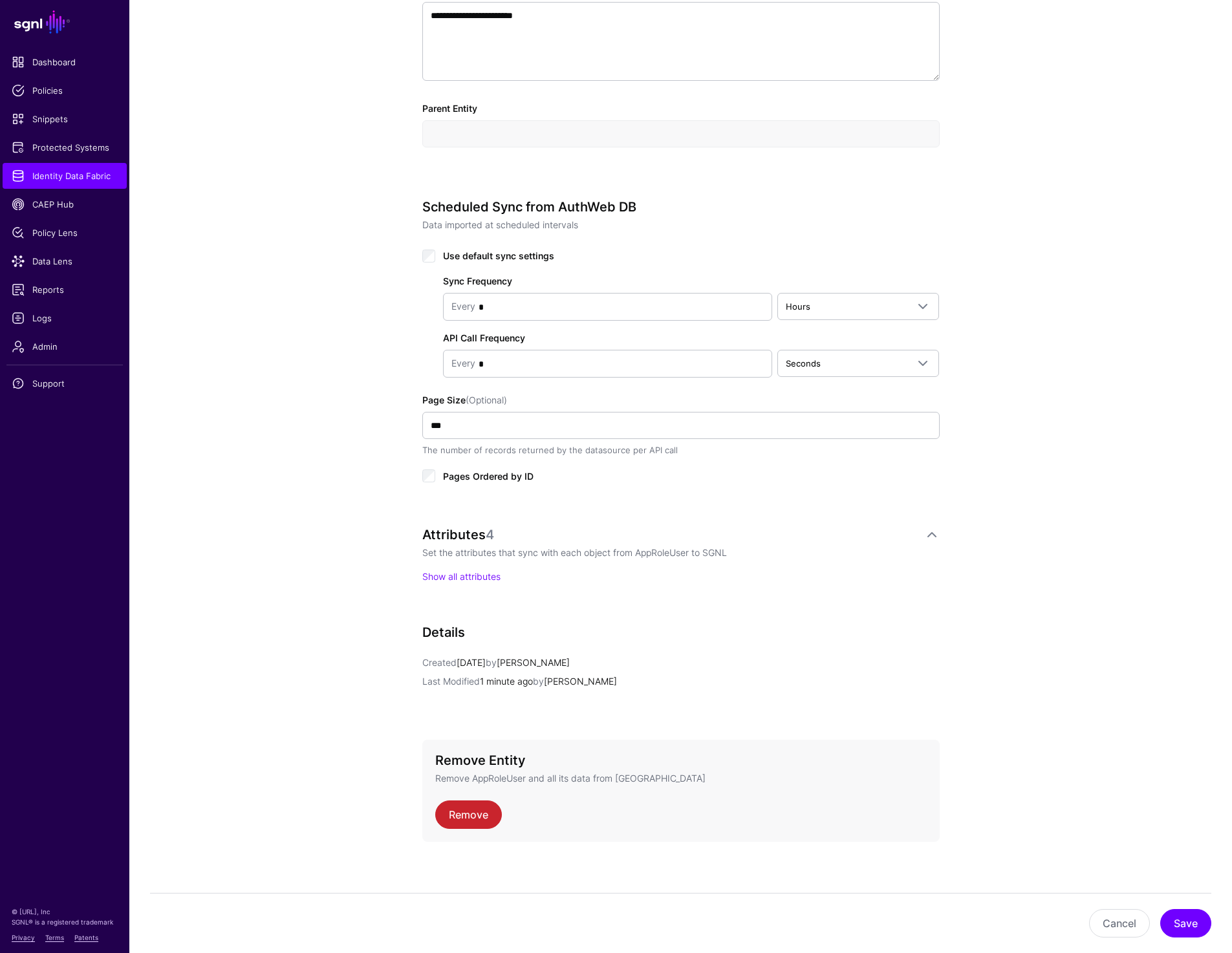
scroll to position [472, 0]
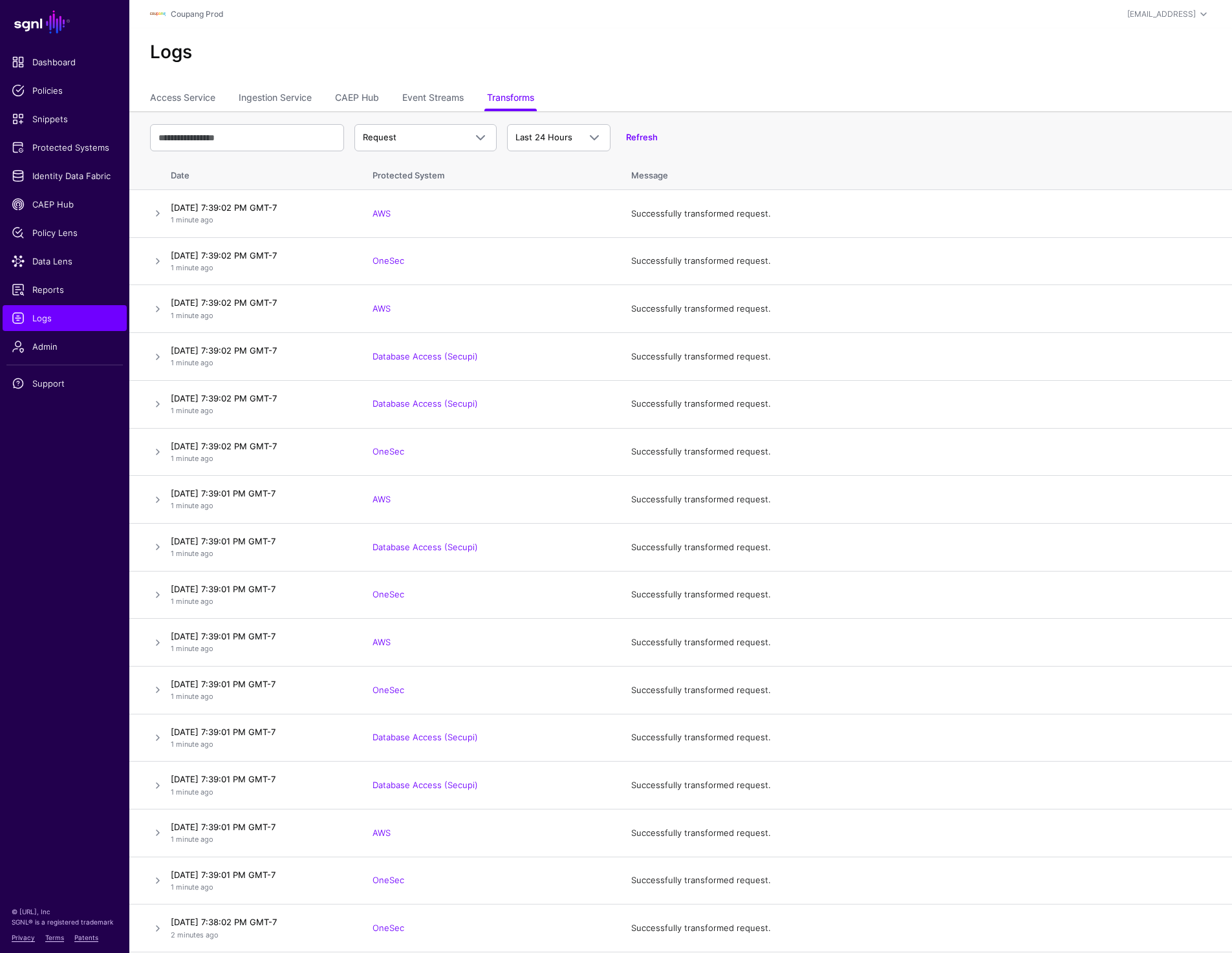
click at [632, 40] on div "Logs" at bounding box center [681, 57] width 1102 height 58
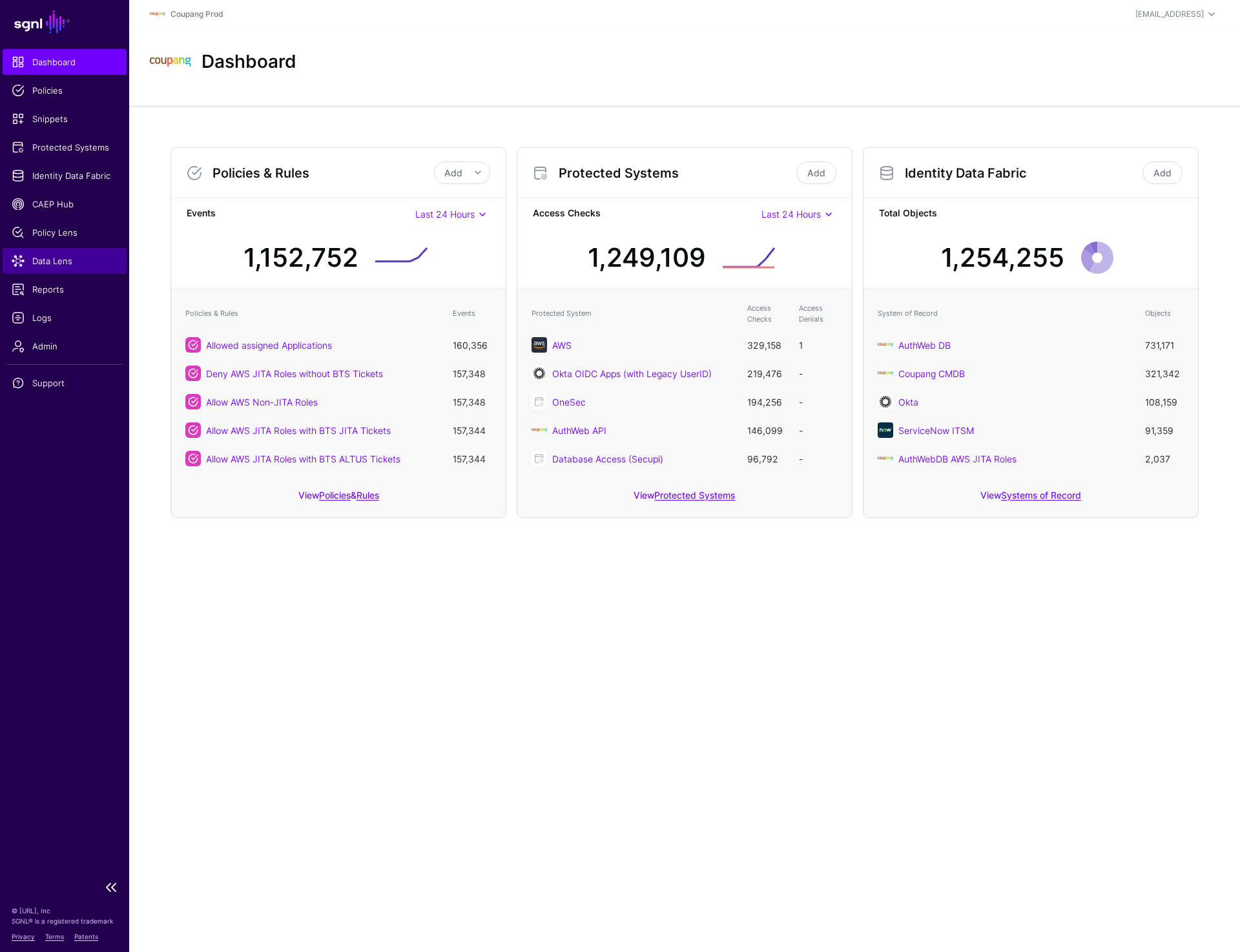
click at [40, 263] on span "Data Lens" at bounding box center [65, 261] width 106 height 13
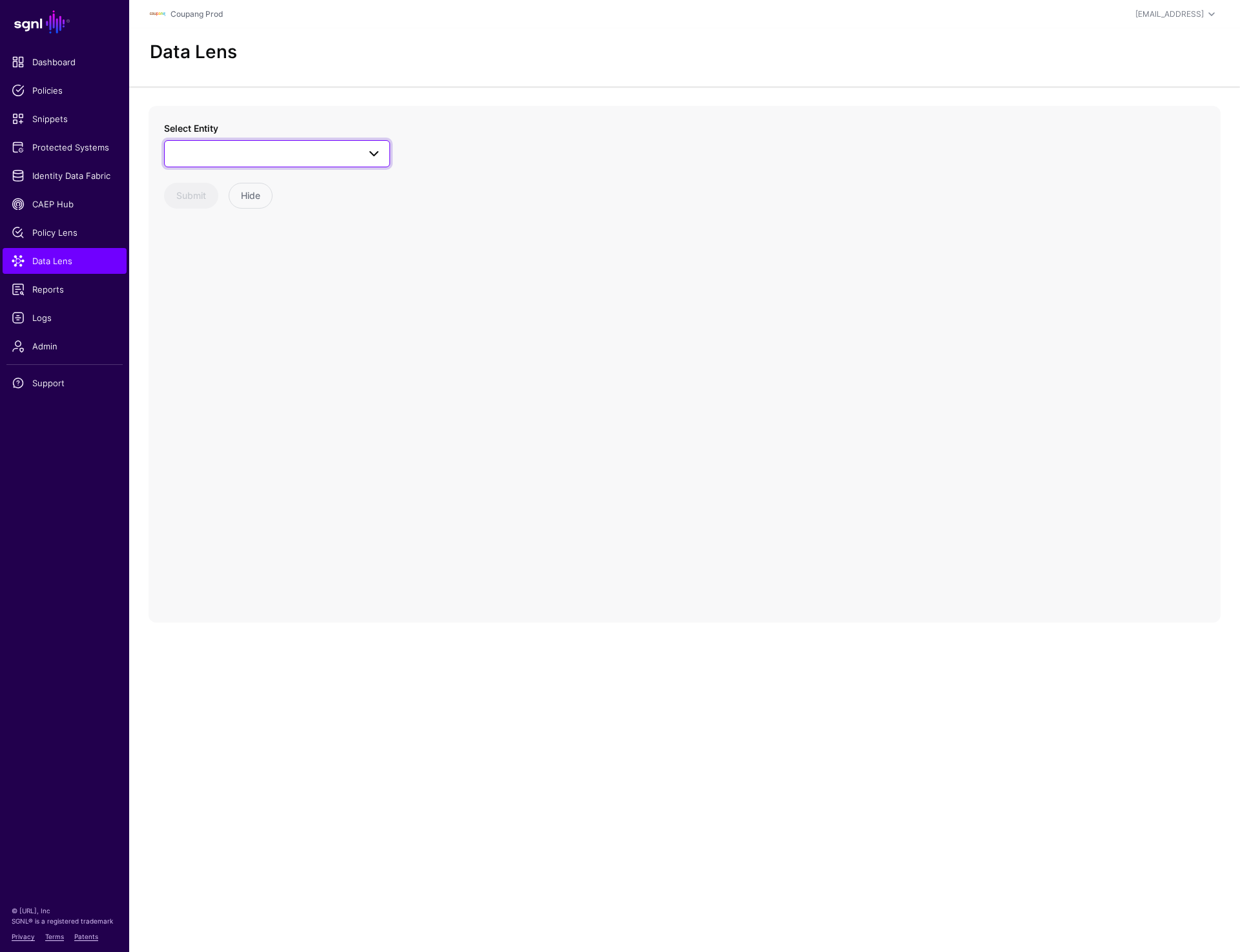
click at [313, 151] on span at bounding box center [277, 153] width 209 height 16
type input "*"
type input "***"
click at [231, 249] on div "Issue" at bounding box center [284, 250] width 192 height 13
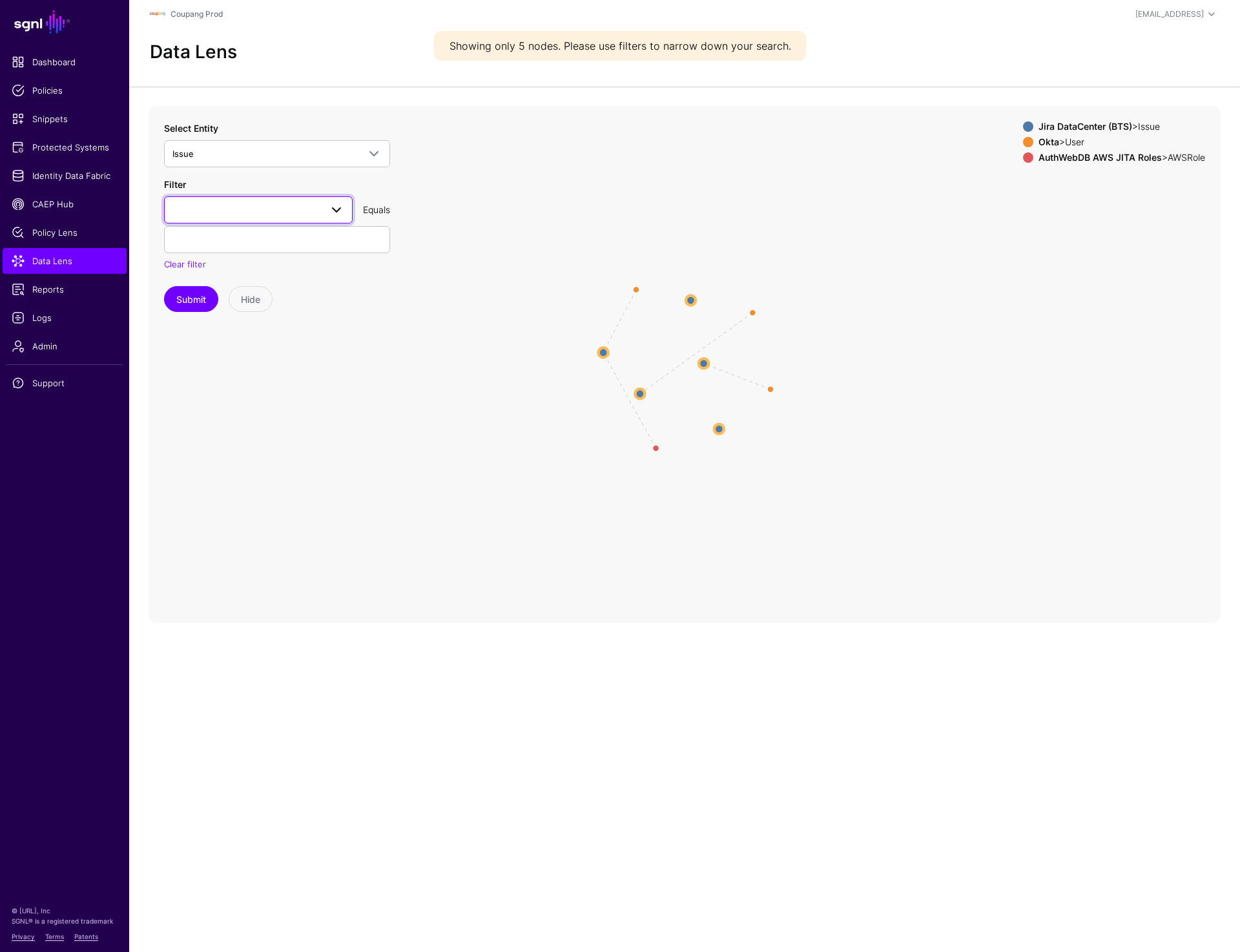
click at [244, 219] on link at bounding box center [258, 210] width 188 height 27
click at [200, 434] on div "key" at bounding box center [258, 436] width 168 height 13
click at [205, 236] on input "text" at bounding box center [277, 240] width 226 height 27
paste input "**********"
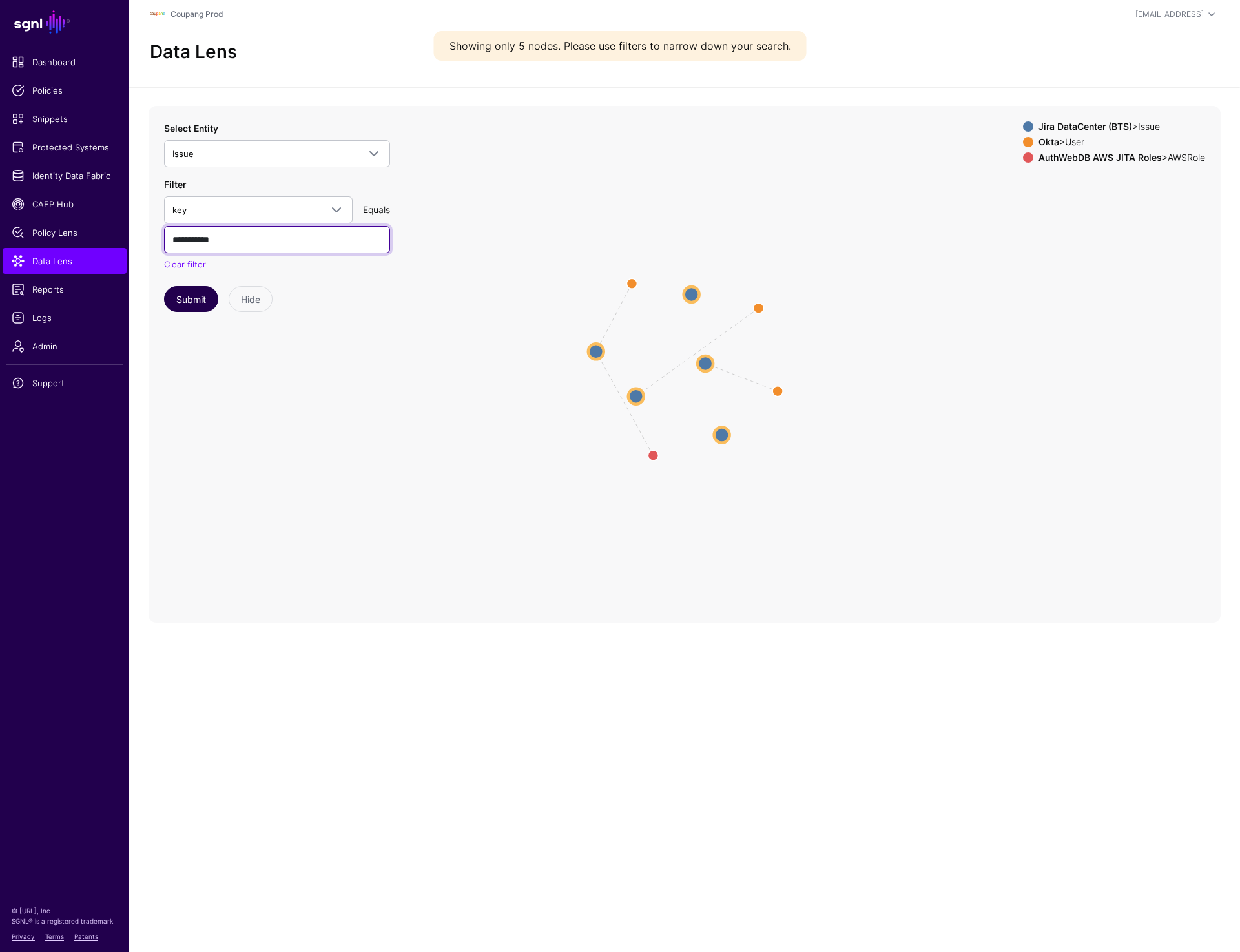
type input "**********"
click at [188, 296] on button "Submit" at bounding box center [191, 299] width 54 height 26
click at [241, 236] on input "**********" at bounding box center [277, 240] width 226 height 27
click at [233, 238] on input "**********" at bounding box center [277, 240] width 226 height 27
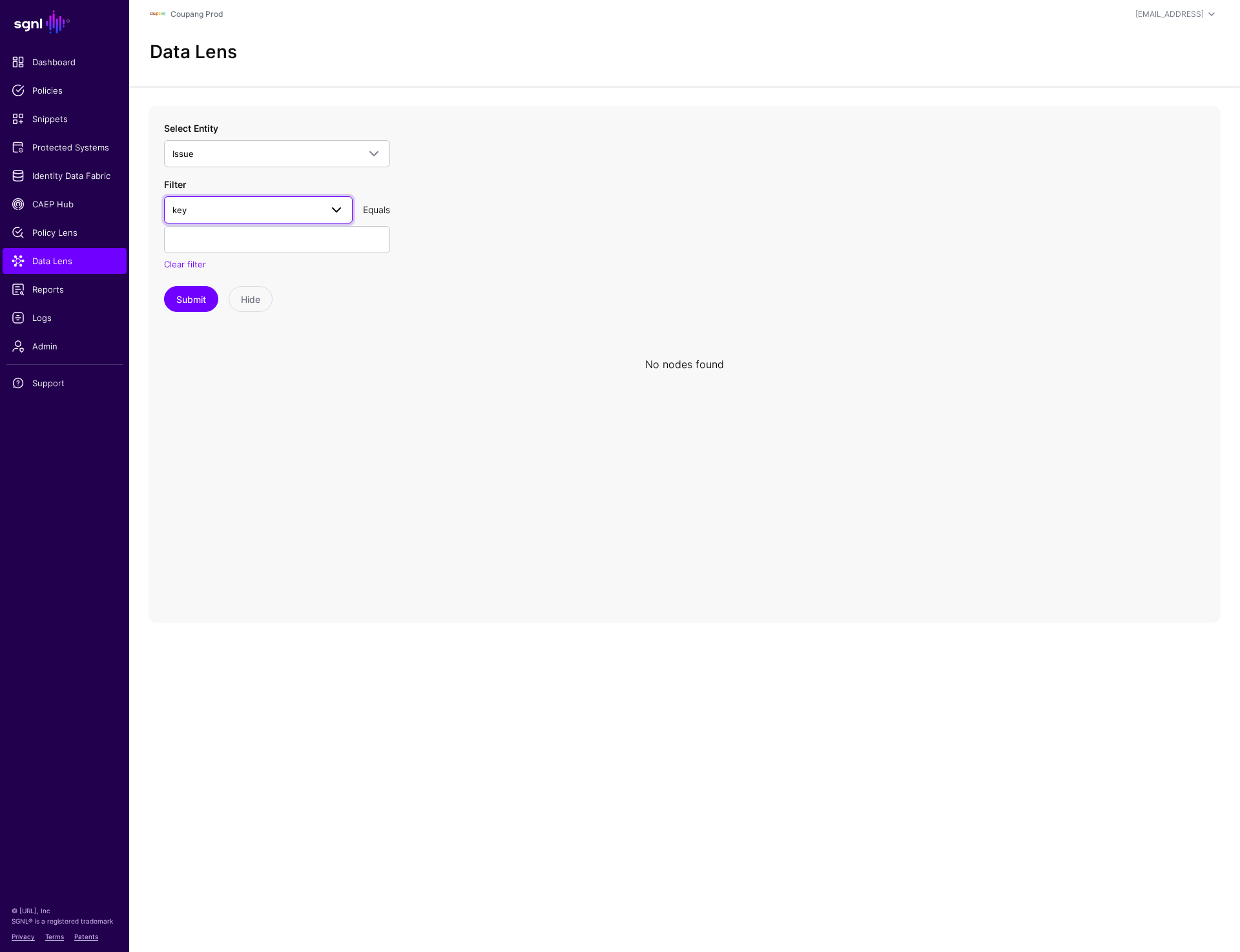
click at [227, 205] on span "key" at bounding box center [246, 210] width 148 height 14
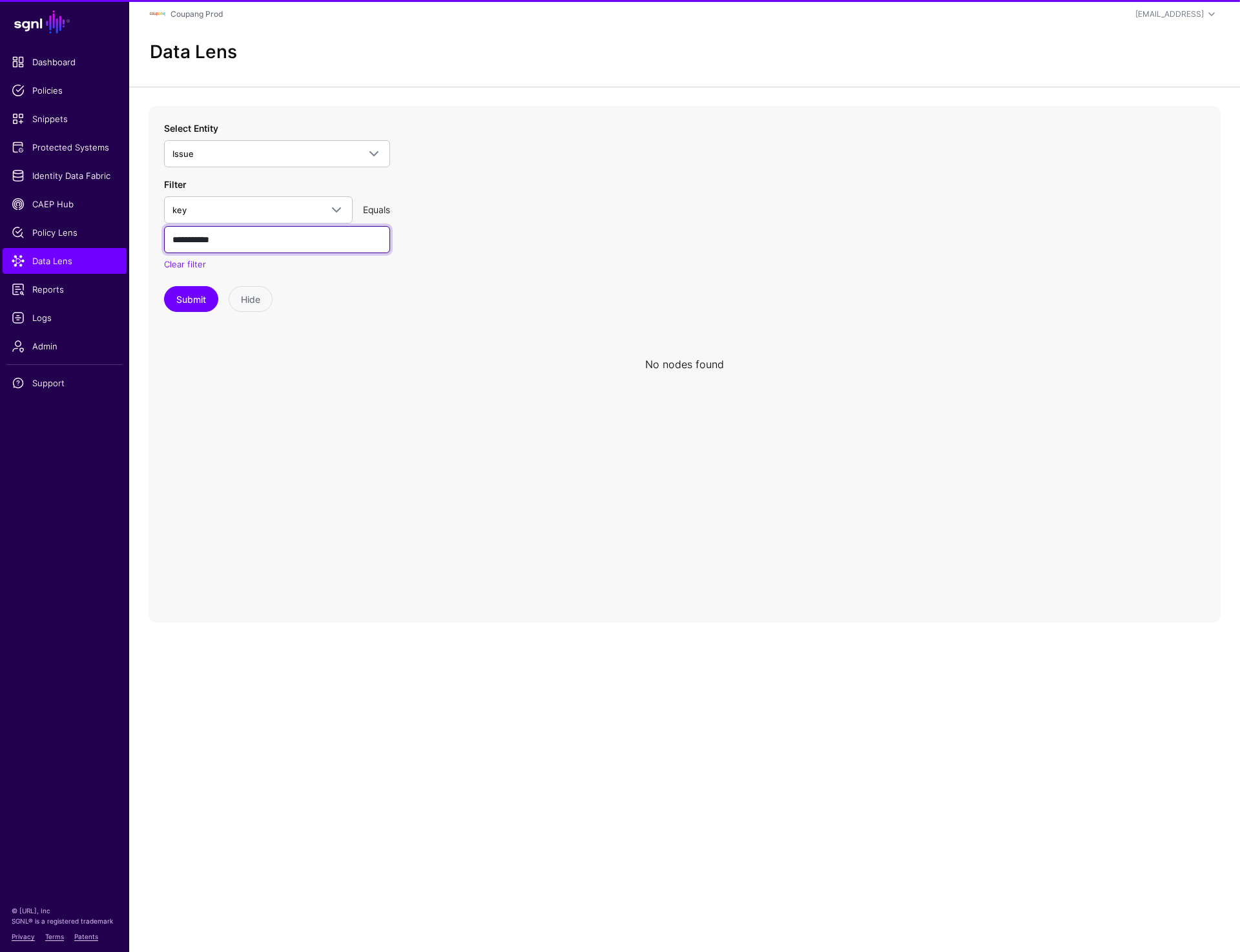
click at [288, 235] on input "**********" at bounding box center [277, 240] width 226 height 27
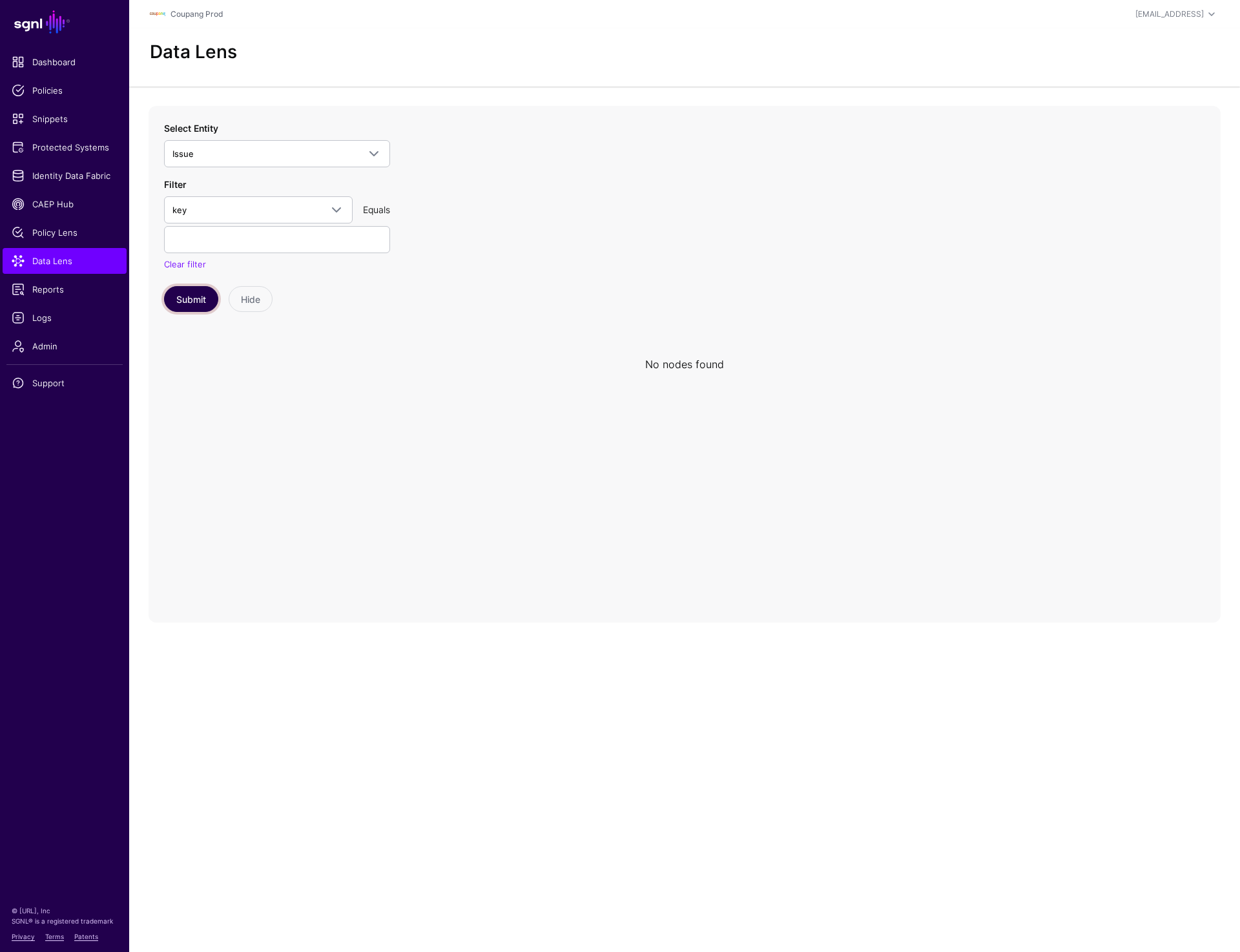
click at [194, 305] on button "Submit" at bounding box center [191, 299] width 54 height 26
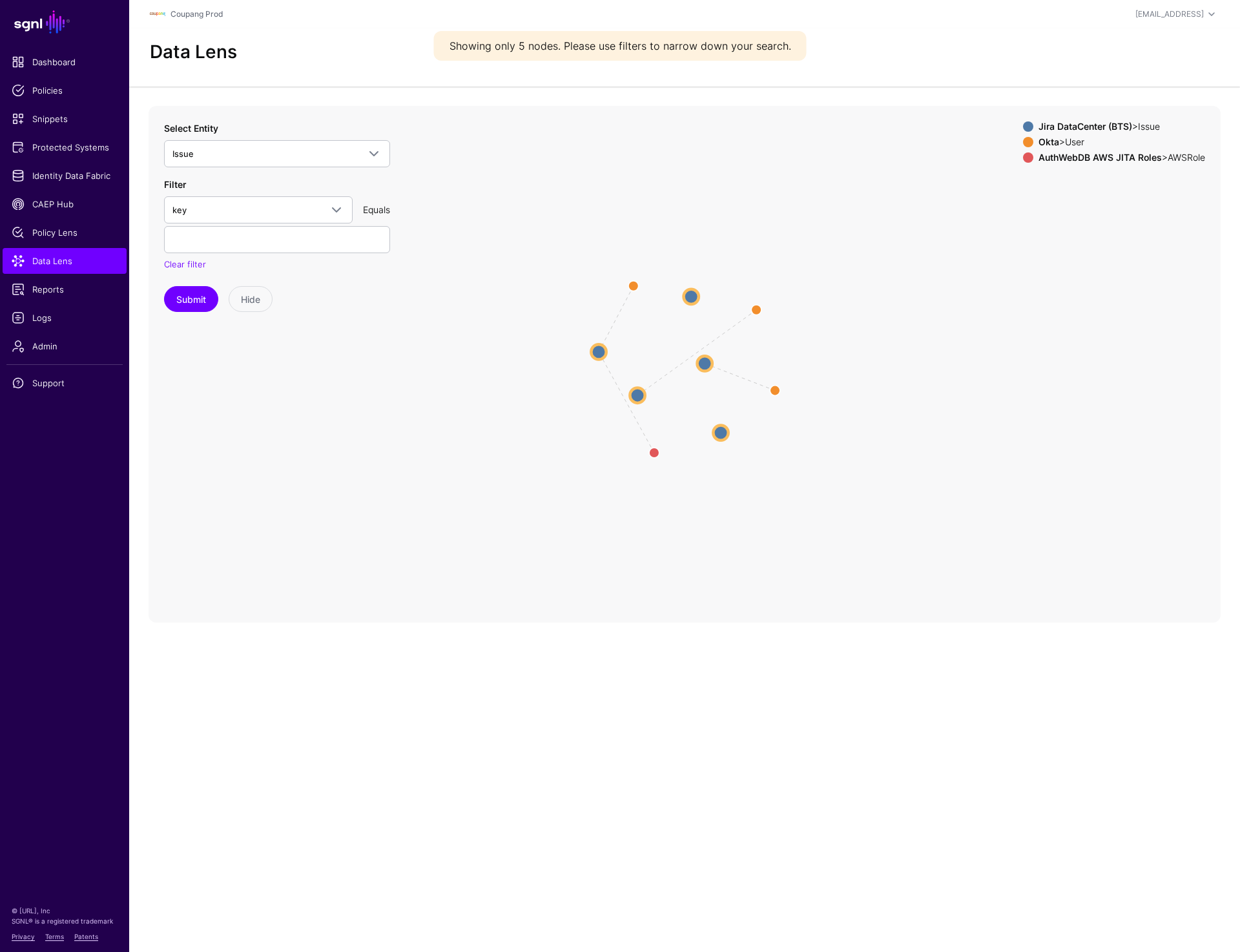
click at [705, 360] on circle at bounding box center [705, 363] width 15 height 15
click at [705, 360] on circle at bounding box center [706, 363] width 16 height 16
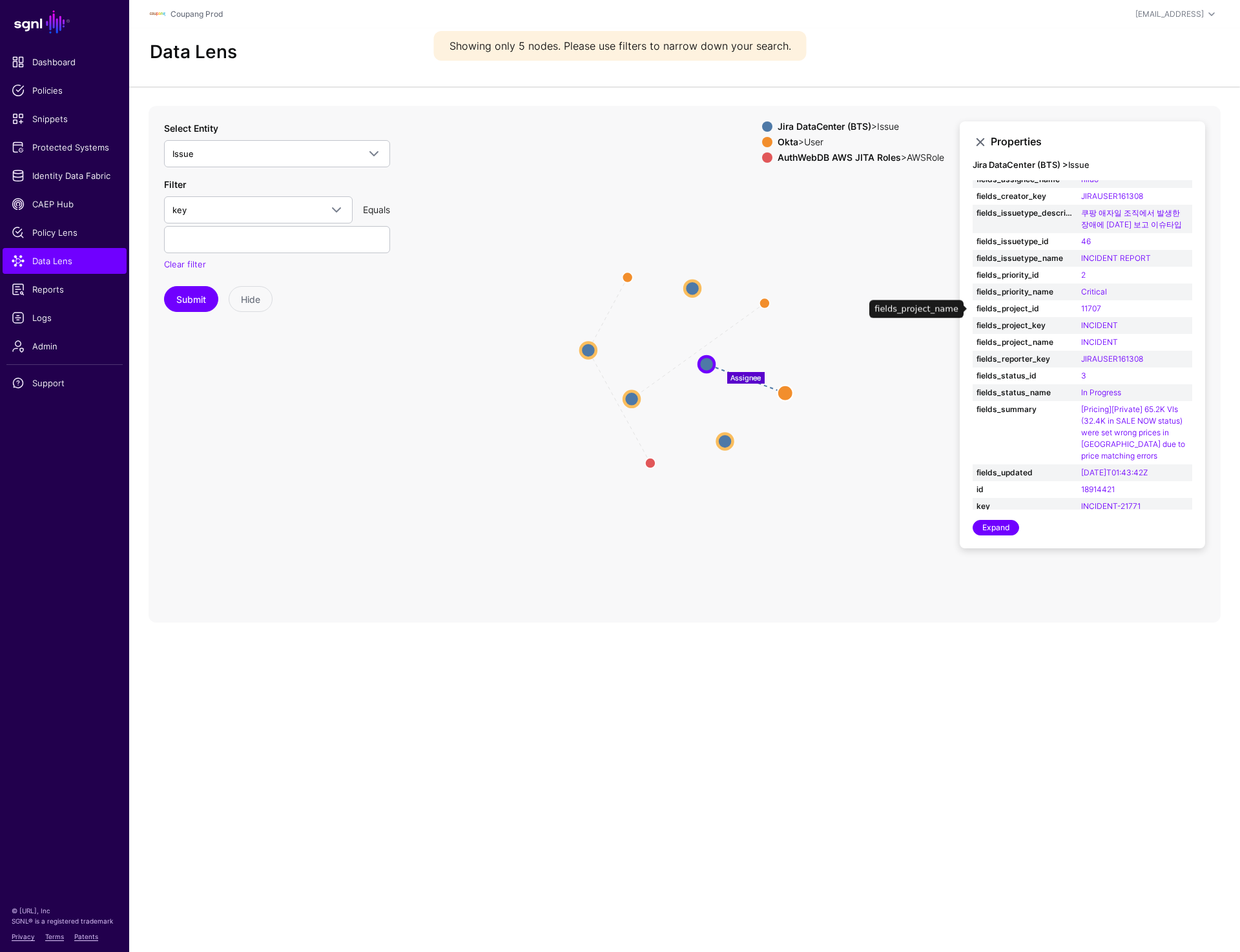
scroll to position [109, 0]
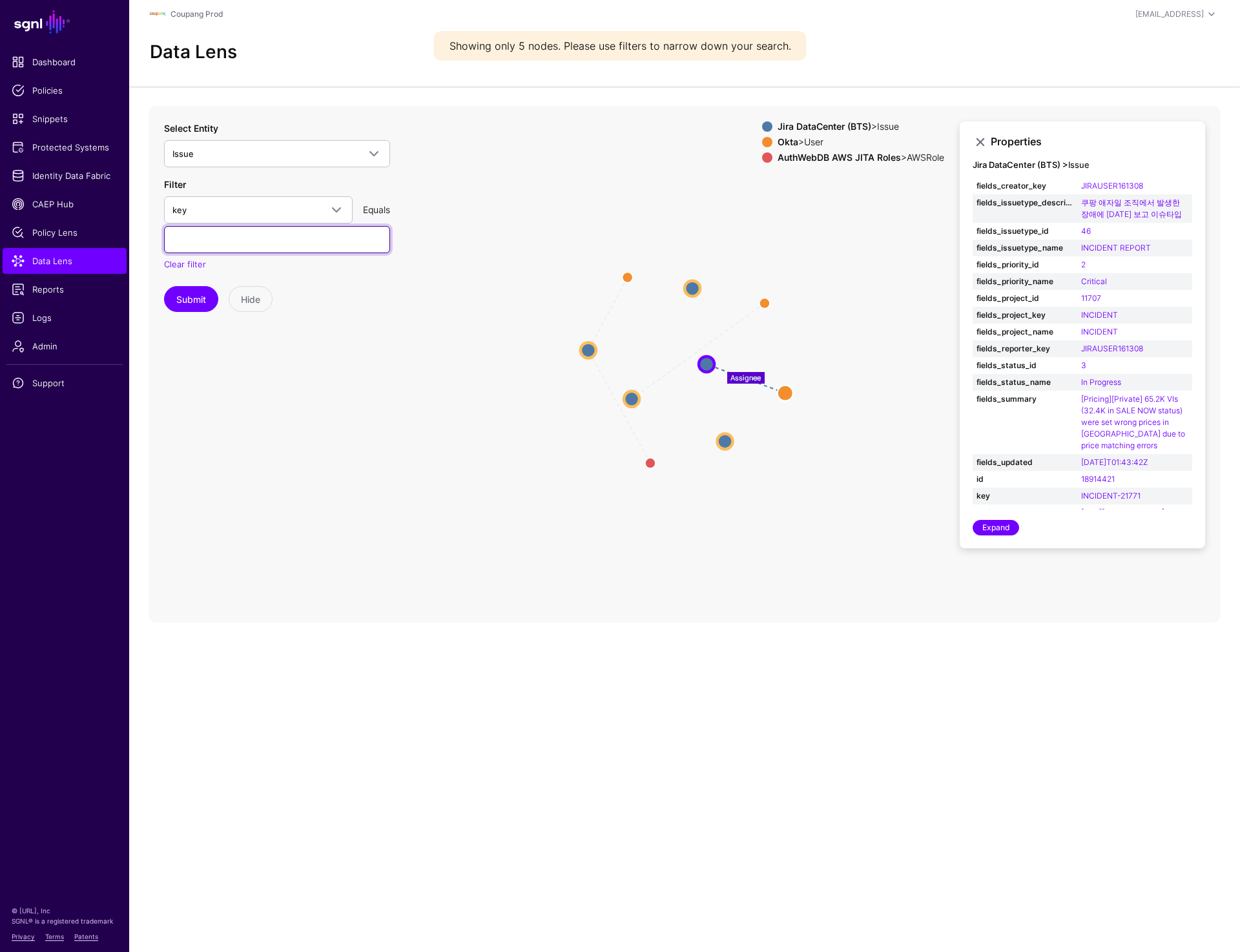
click at [222, 238] on input "text" at bounding box center [277, 240] width 226 height 27
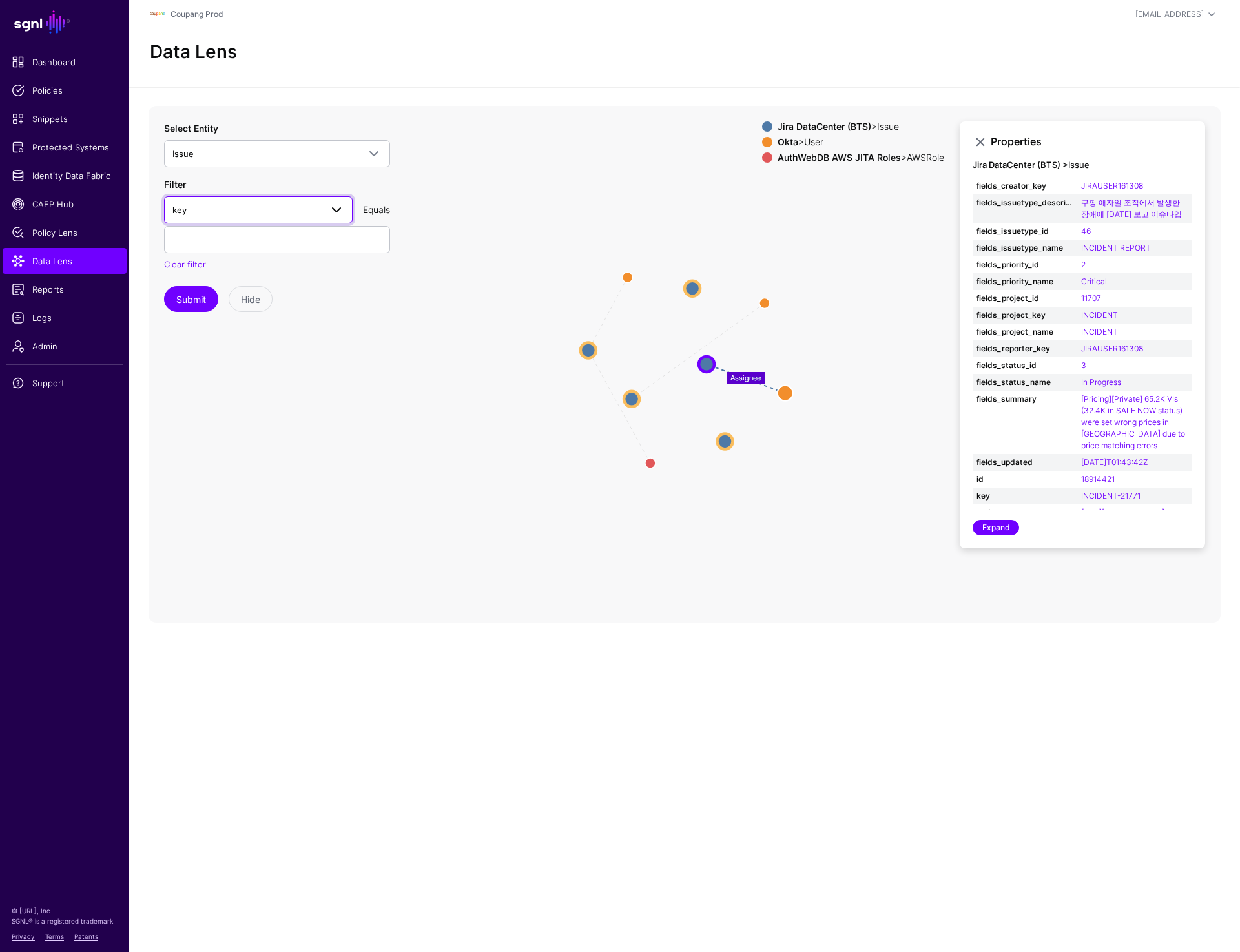
click at [234, 201] on link "key" at bounding box center [258, 210] width 188 height 27
click at [229, 334] on div "fields_project_key" at bounding box center [258, 329] width 168 height 13
click at [225, 241] on input "text" at bounding box center [277, 240] width 226 height 27
click at [192, 294] on button "Submit" at bounding box center [191, 299] width 54 height 26
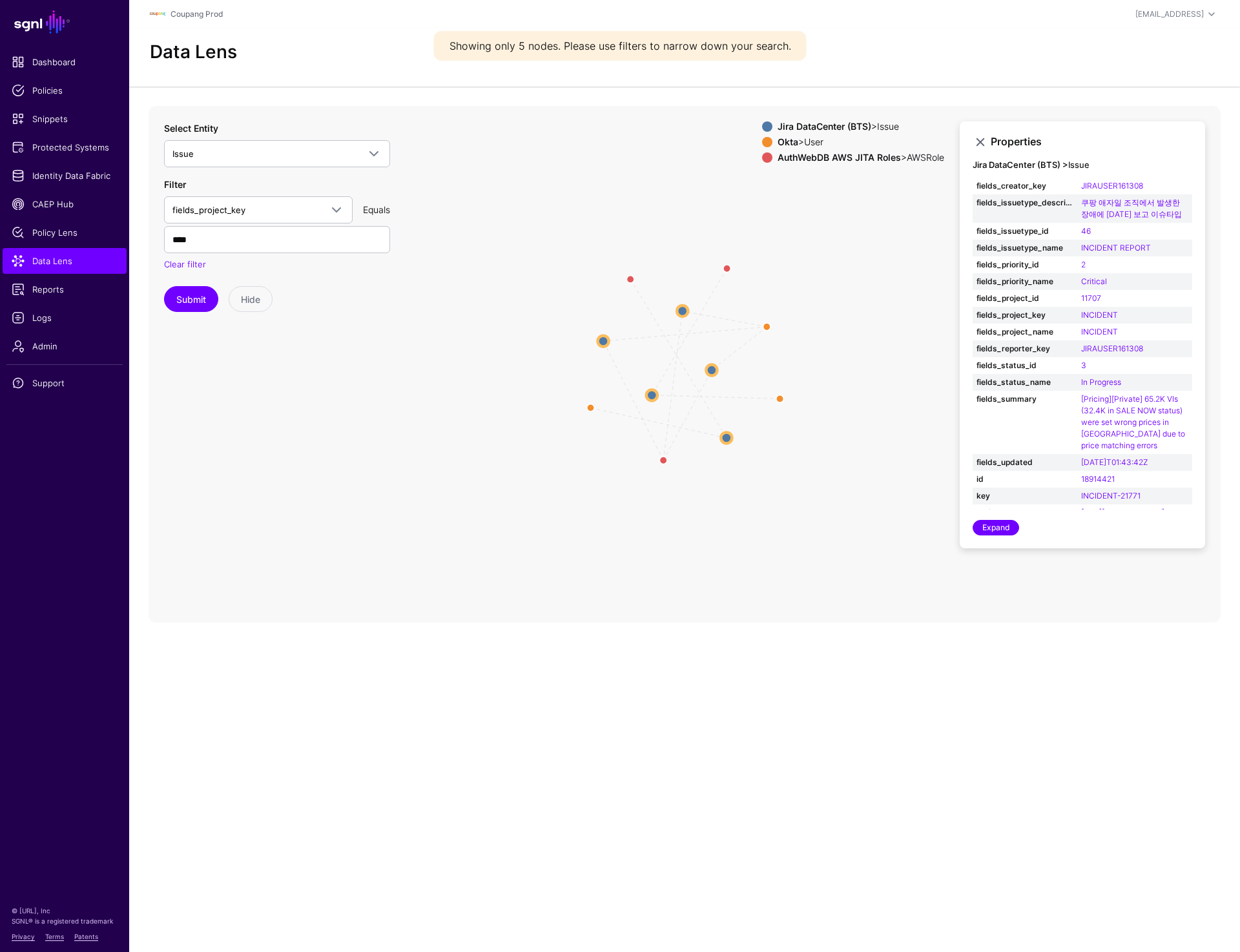
click at [708, 367] on circle at bounding box center [711, 369] width 11 height 11
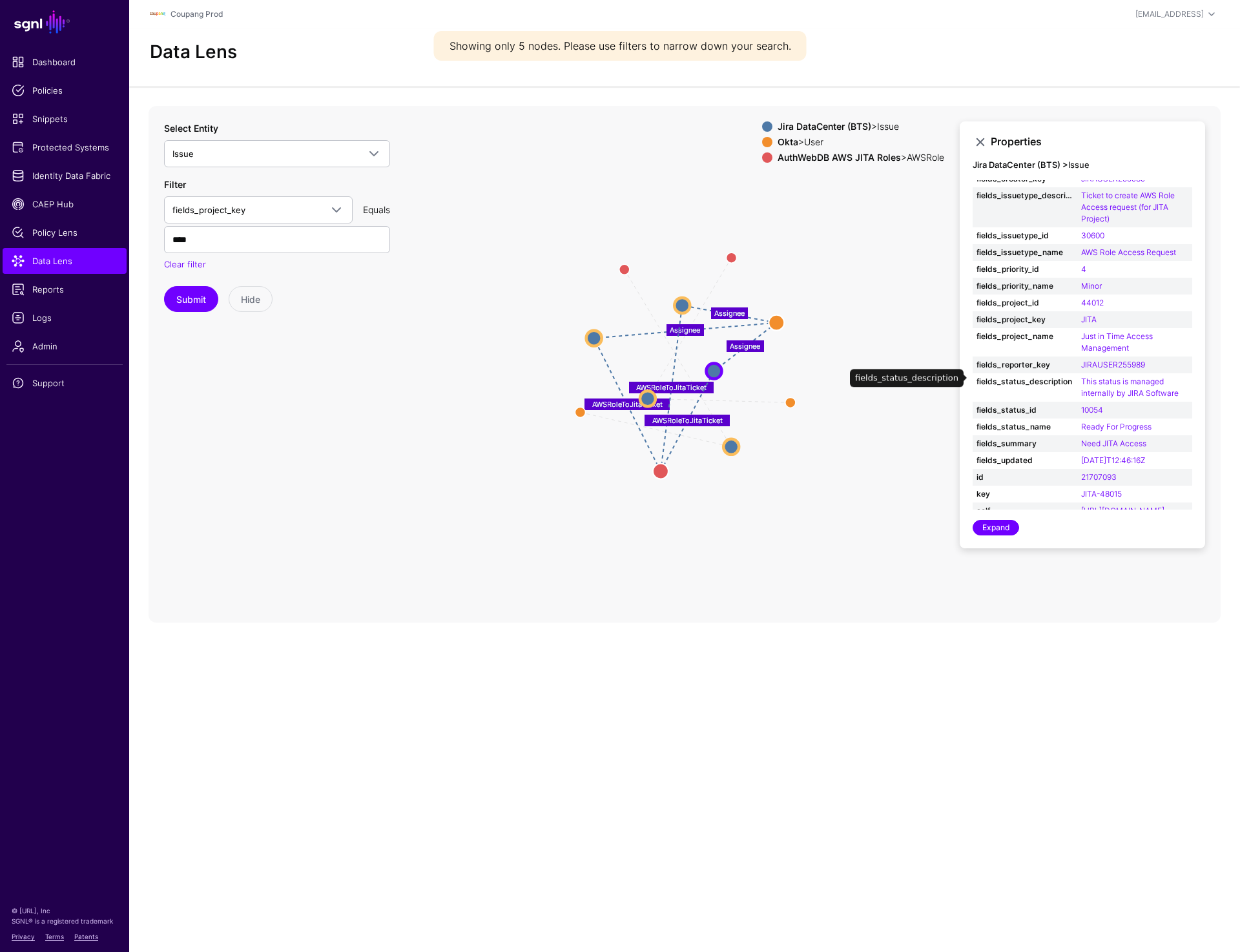
scroll to position [183, 0]
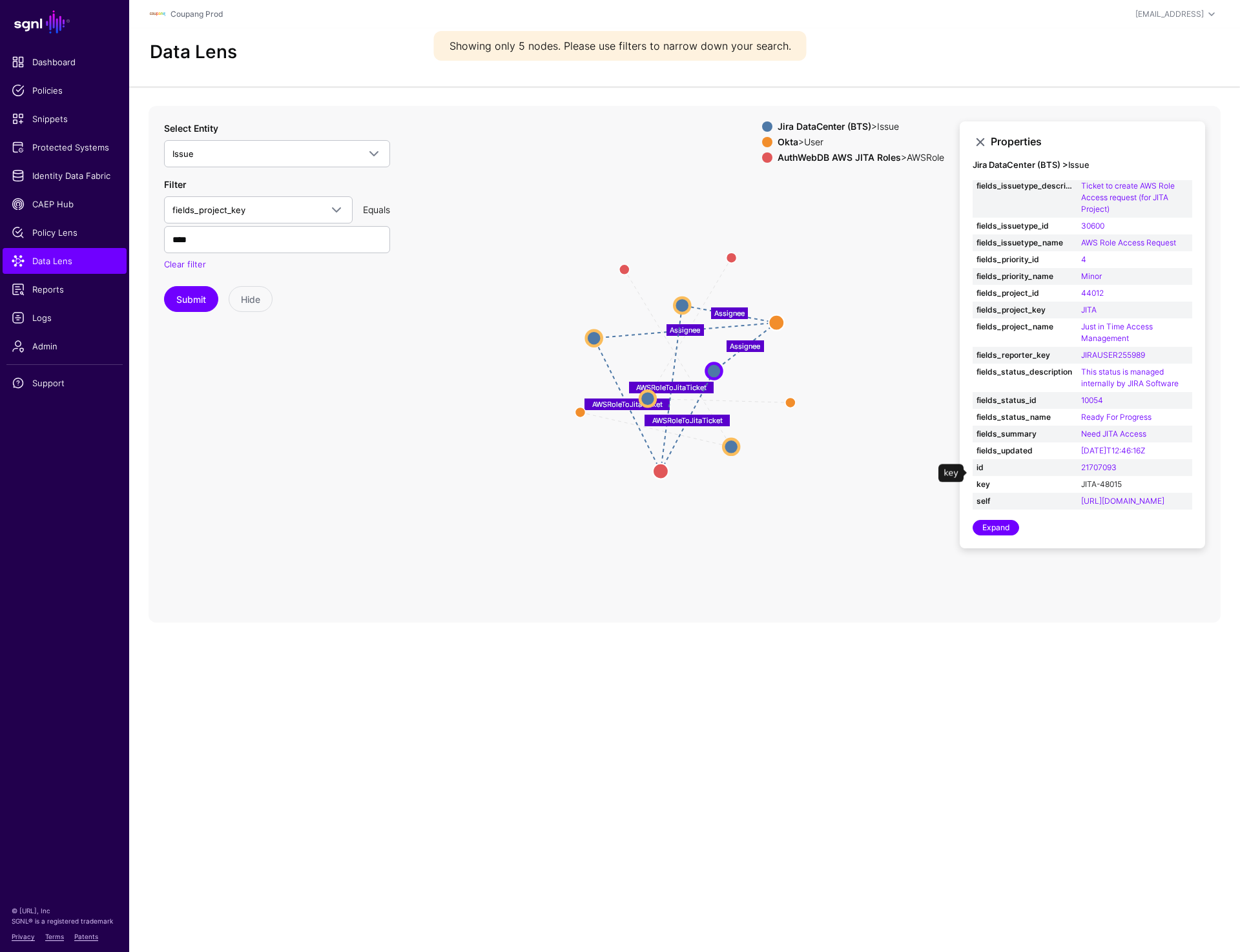
click at [1100, 479] on link "JITA-48015" at bounding box center [1101, 484] width 41 height 10
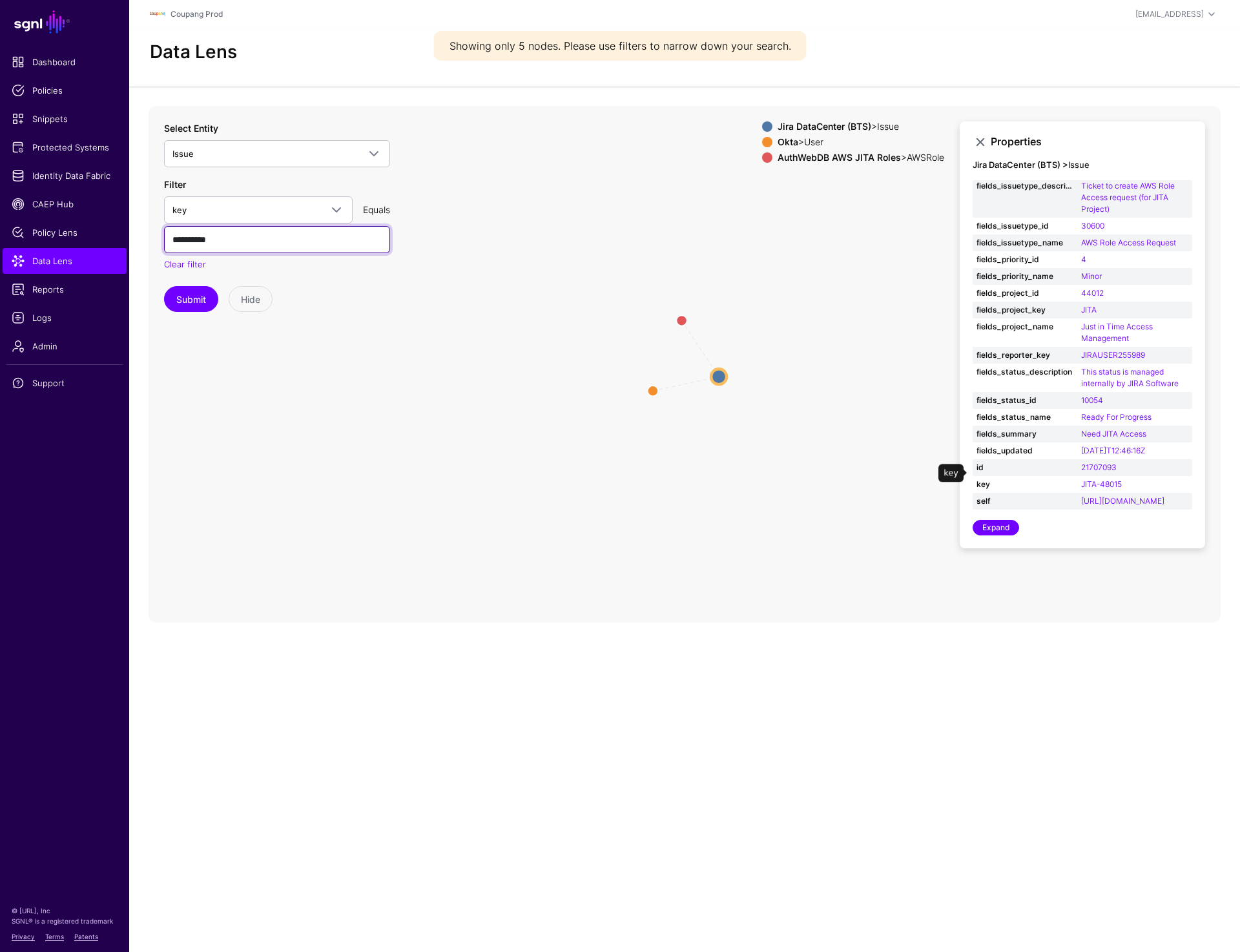
click at [227, 242] on input "**********" at bounding box center [277, 240] width 226 height 27
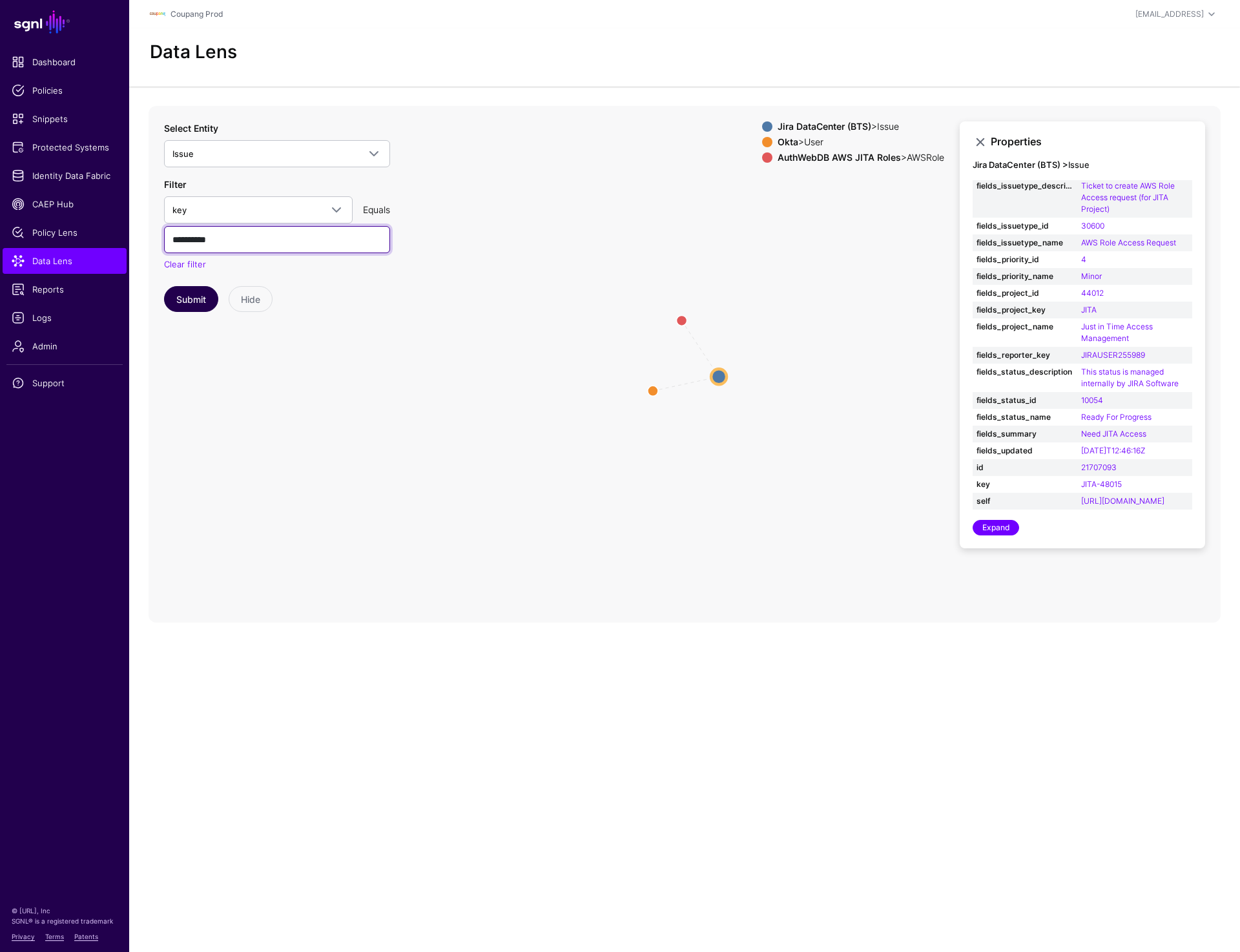
type input "**********"
click at [188, 291] on button "Submit" at bounding box center [191, 299] width 54 height 26
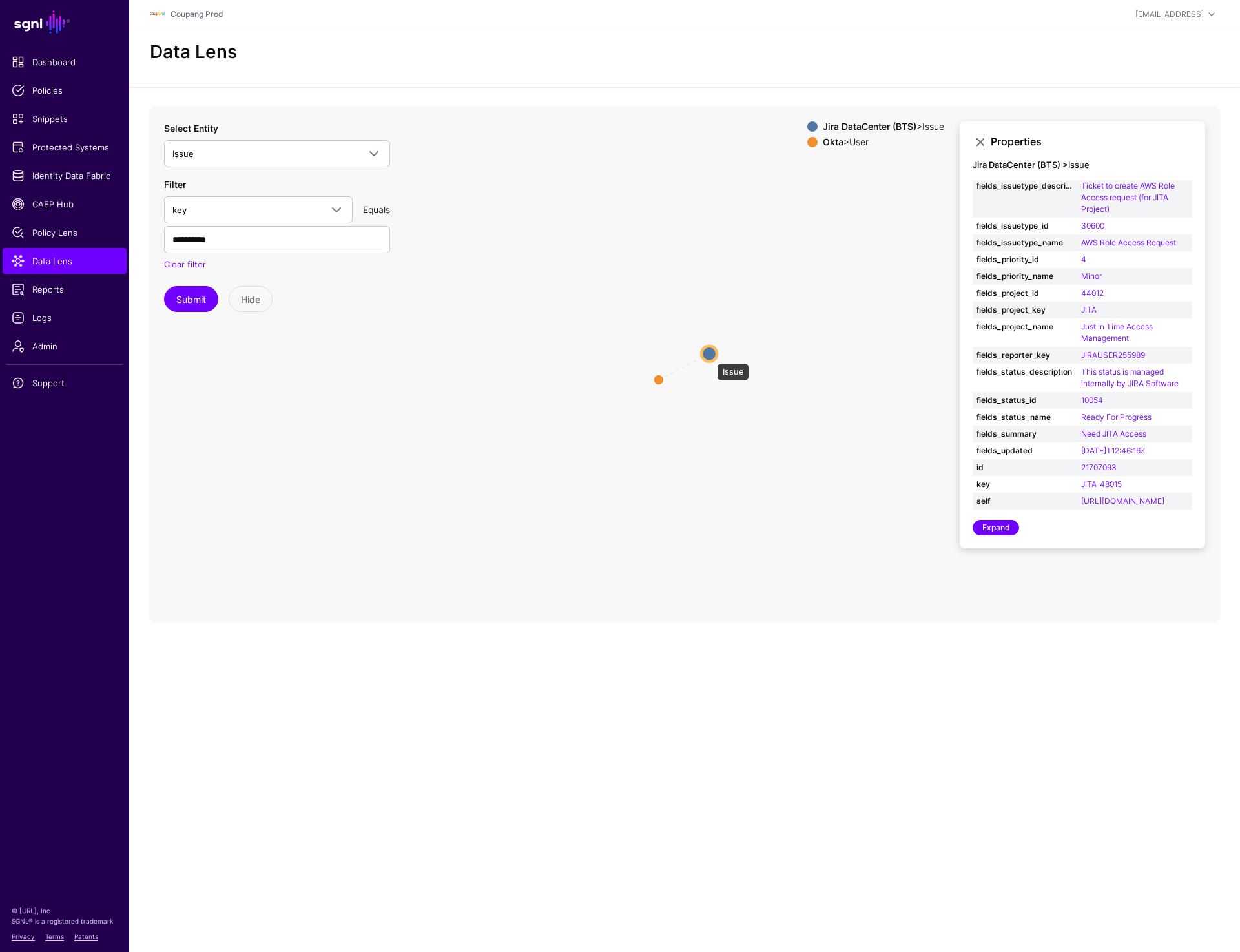
click at [711, 357] on circle at bounding box center [709, 353] width 16 height 16
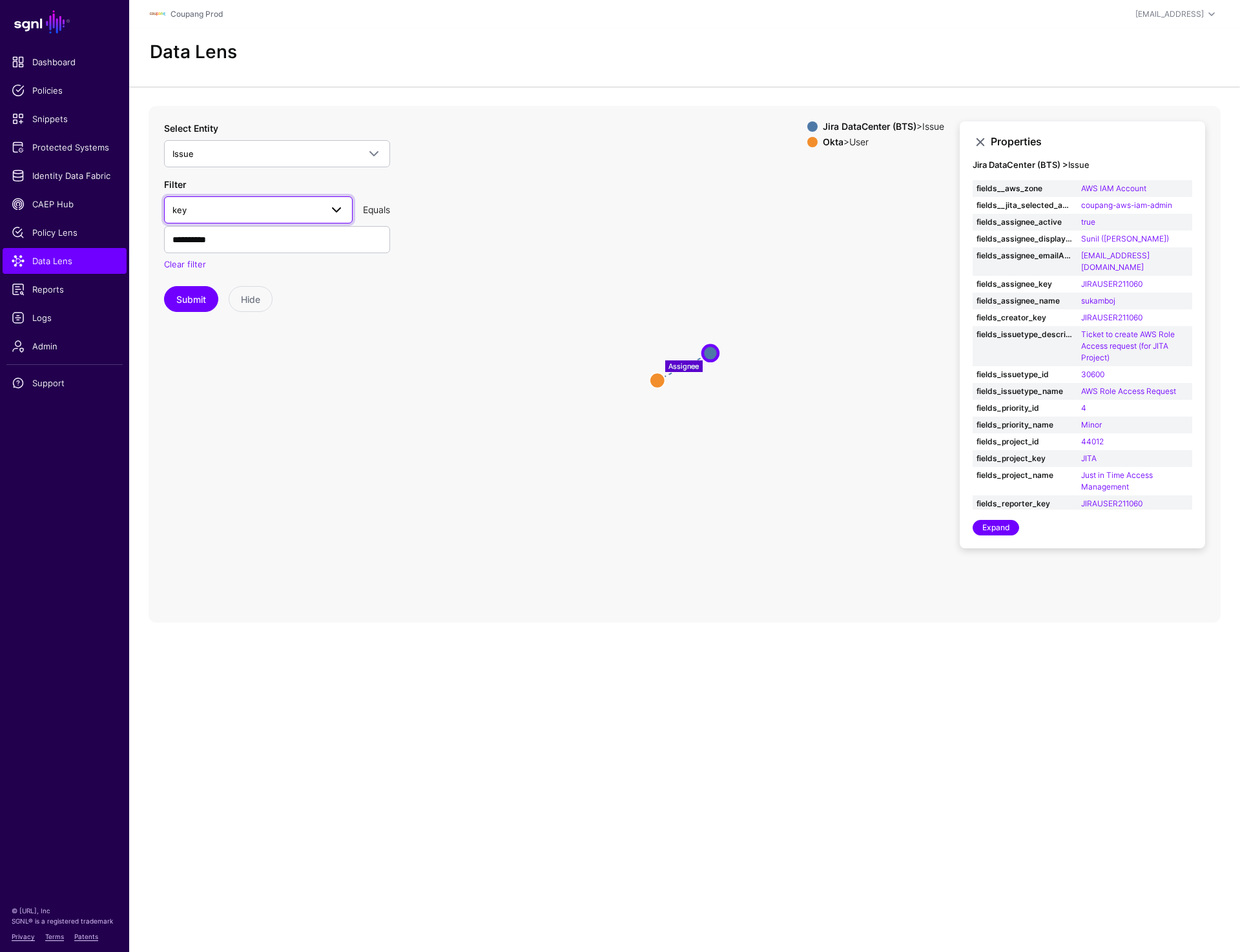
click at [233, 211] on span "key" at bounding box center [246, 210] width 148 height 14
click at [220, 210] on span "key" at bounding box center [246, 210] width 148 height 14
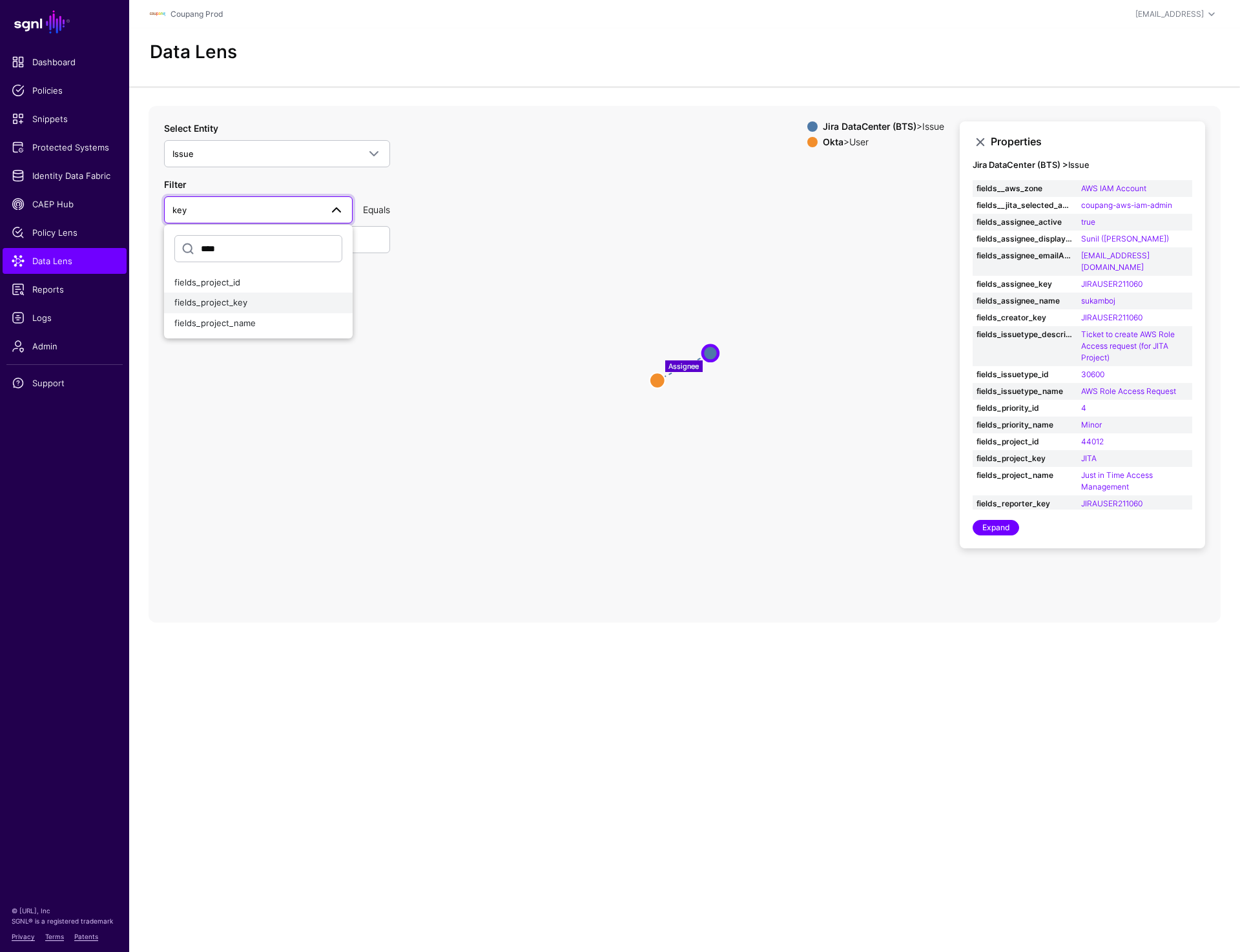
type input "****"
click at [237, 297] on div "fields_project_key" at bounding box center [258, 303] width 168 height 13
click at [204, 240] on input "**********" at bounding box center [277, 240] width 226 height 27
type input "*****"
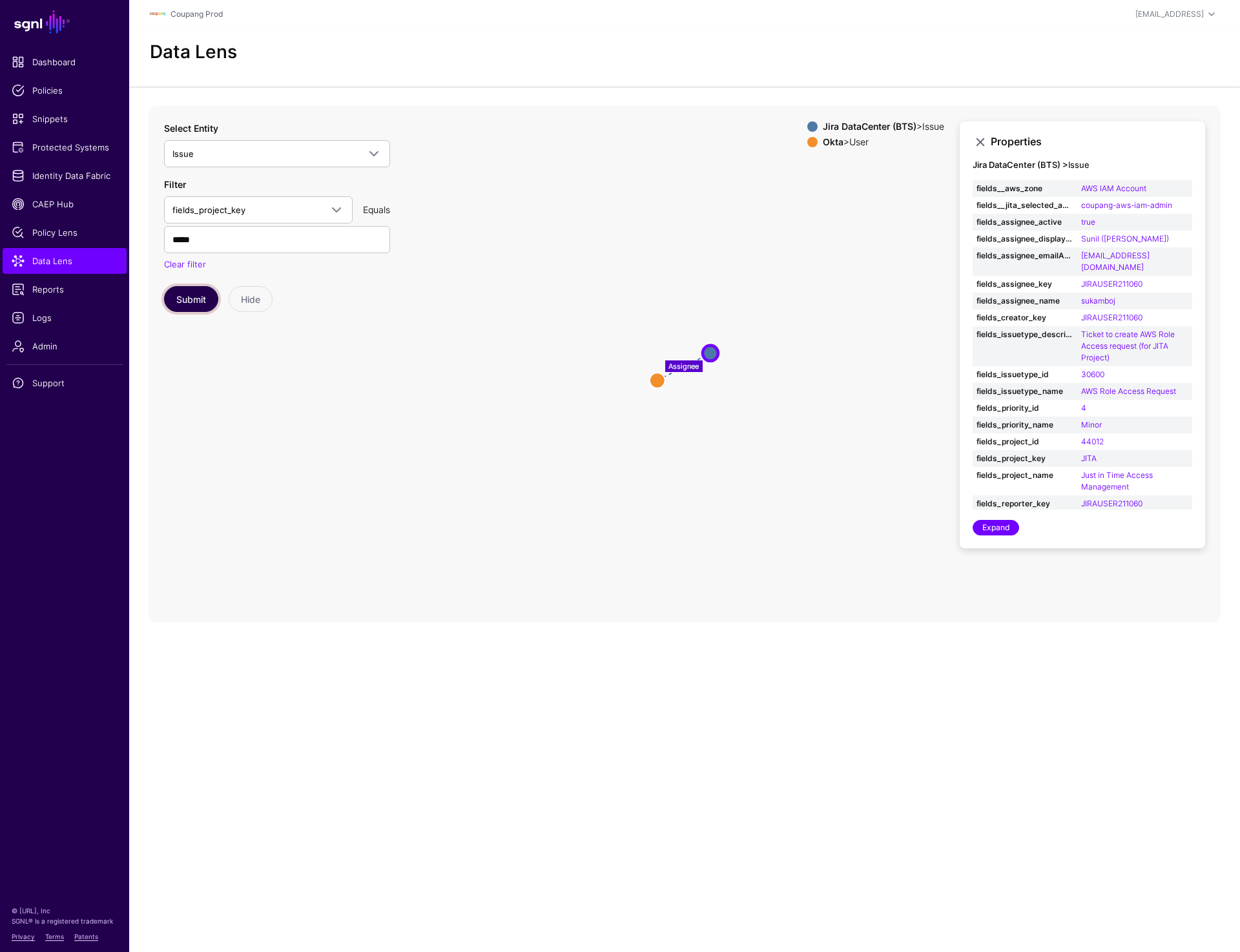
click at [188, 300] on button "Submit" at bounding box center [191, 299] width 54 height 26
click at [726, 352] on circle at bounding box center [724, 353] width 16 height 16
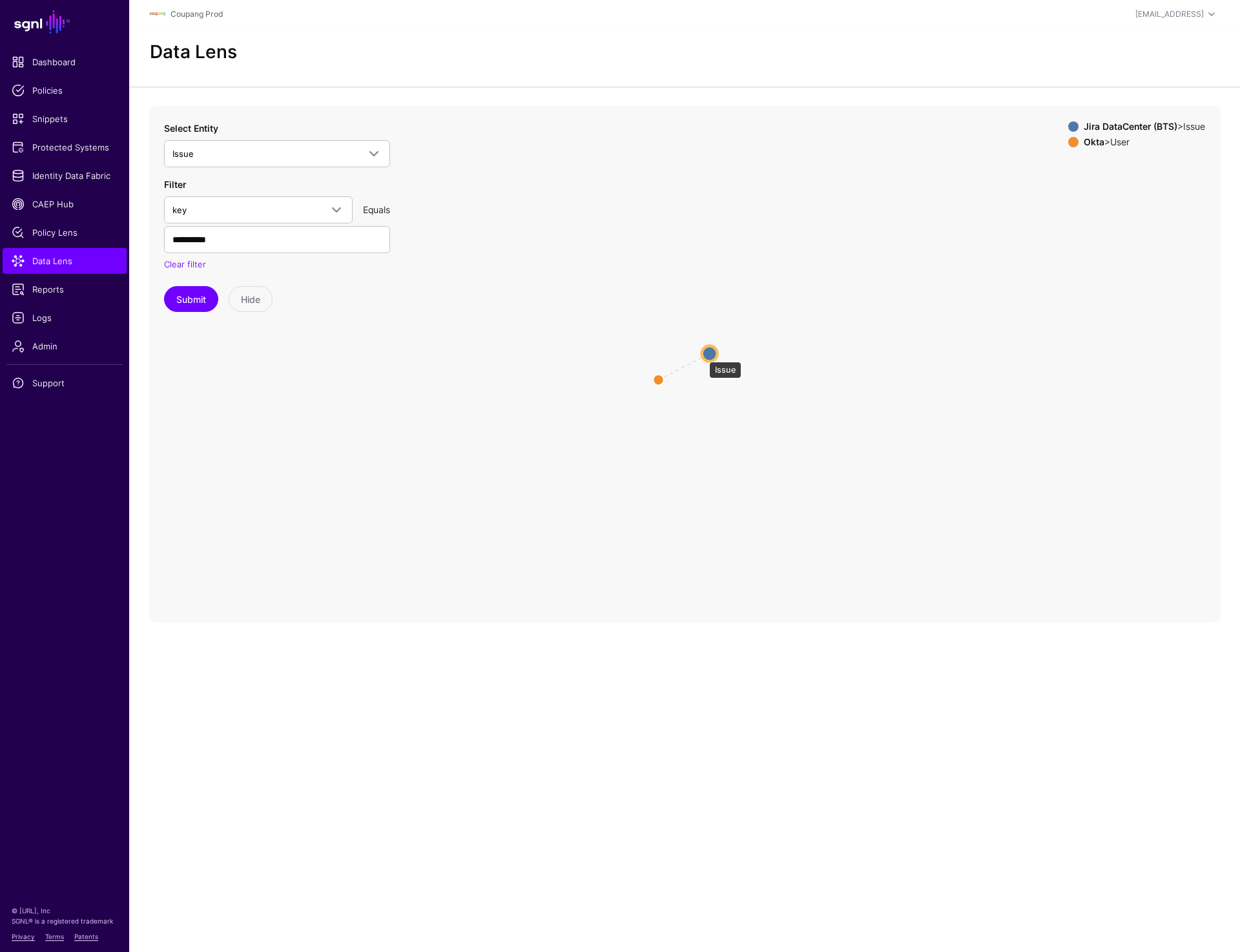
click at [703, 355] on circle at bounding box center [710, 353] width 16 height 16
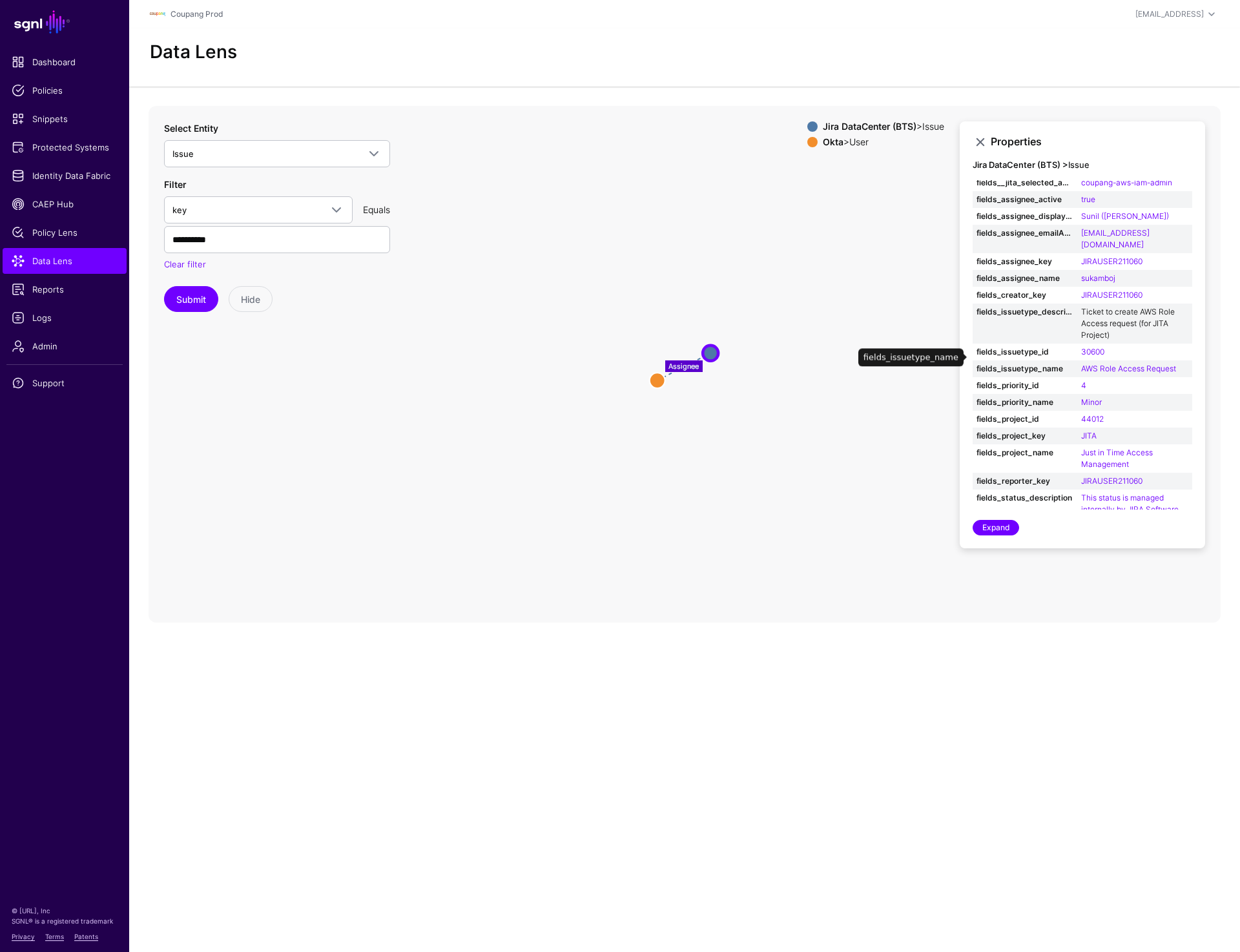
scroll to position [160, 0]
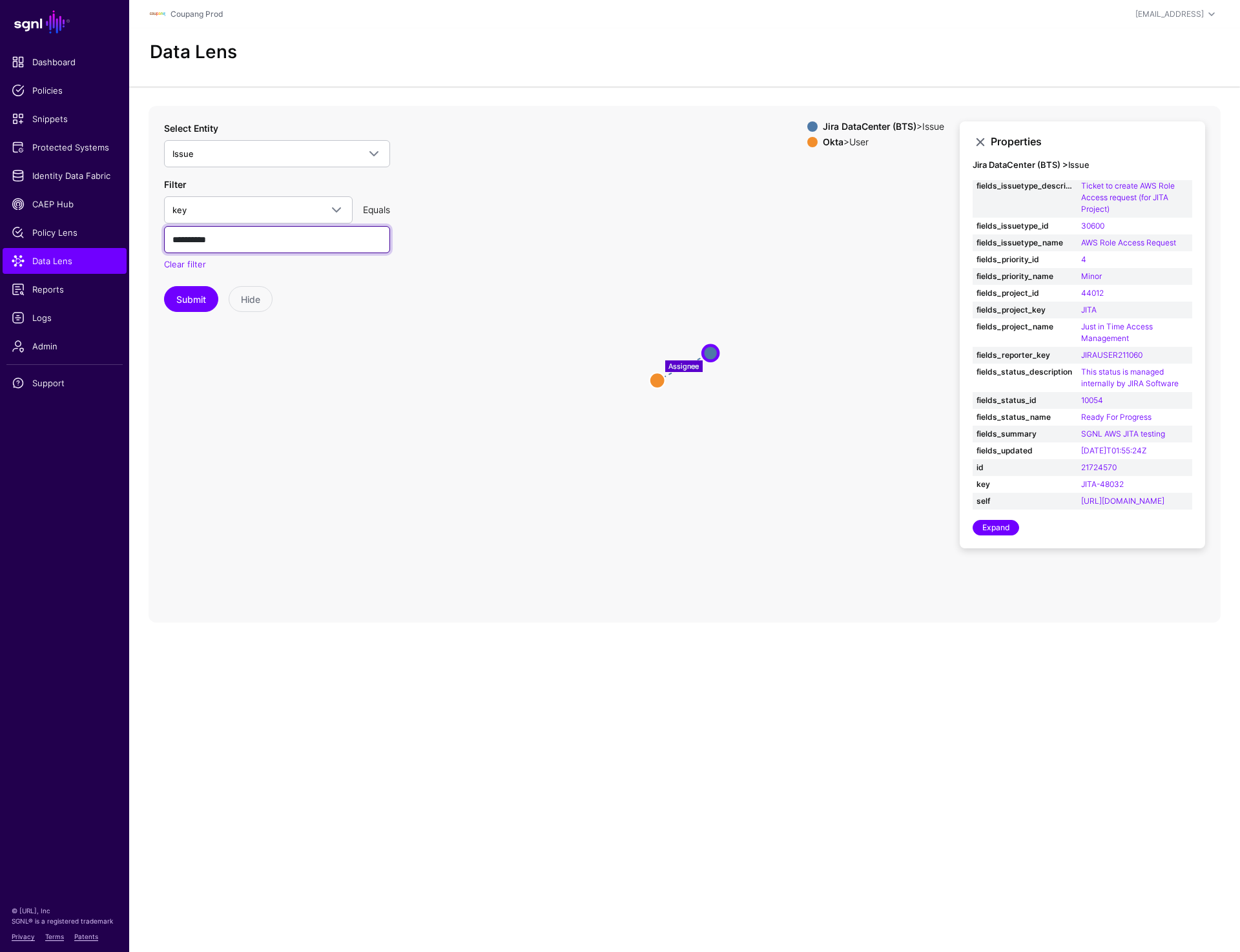
click at [238, 232] on input "**********" at bounding box center [277, 240] width 226 height 27
paste input "text"
type input "**********"
click at [197, 302] on button "Submit" at bounding box center [191, 299] width 54 height 26
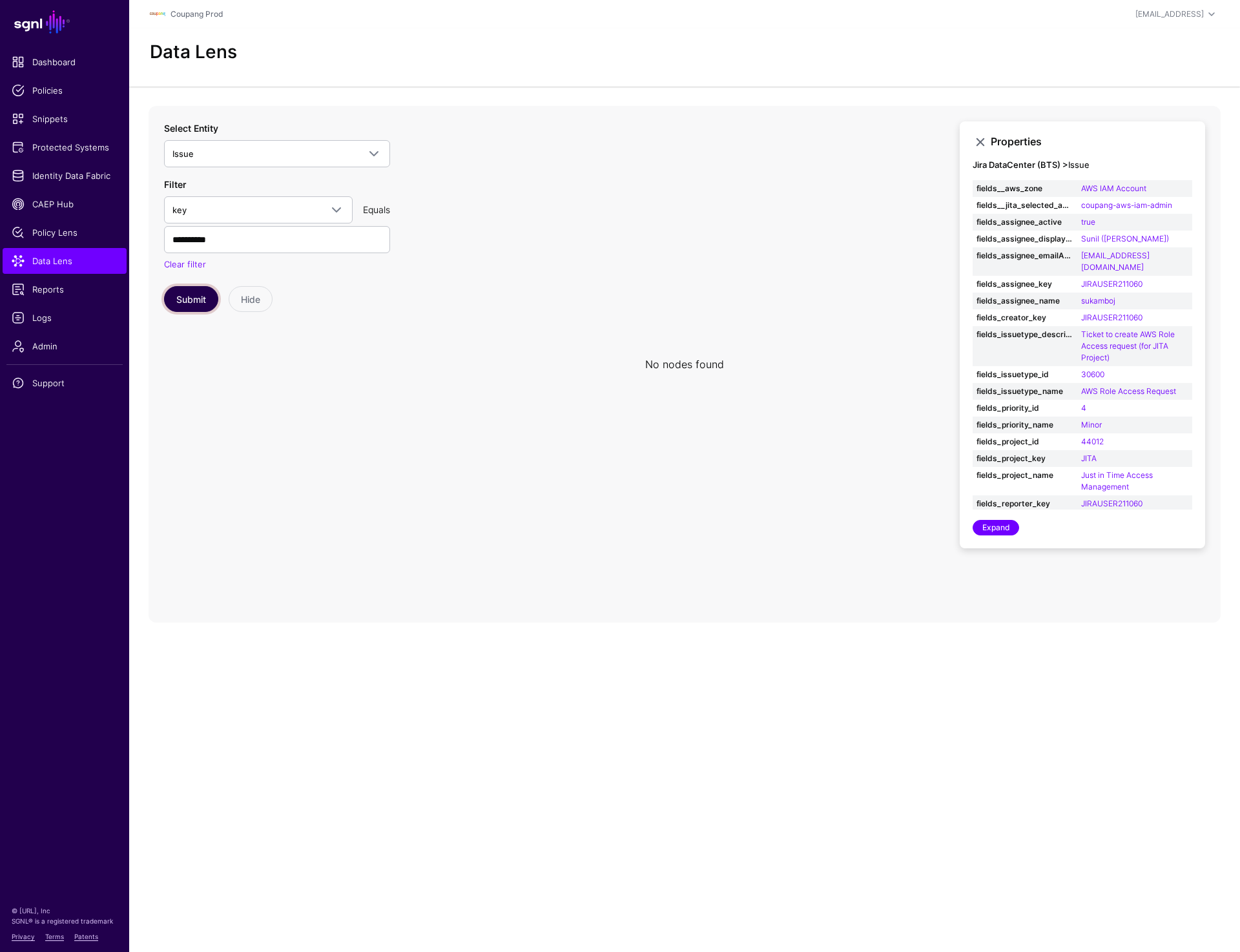
click at [202, 295] on button "Submit" at bounding box center [191, 299] width 54 height 26
click at [202, 296] on button "Submit" at bounding box center [191, 299] width 54 height 26
click at [226, 239] on input "**********" at bounding box center [277, 240] width 226 height 27
paste input "text"
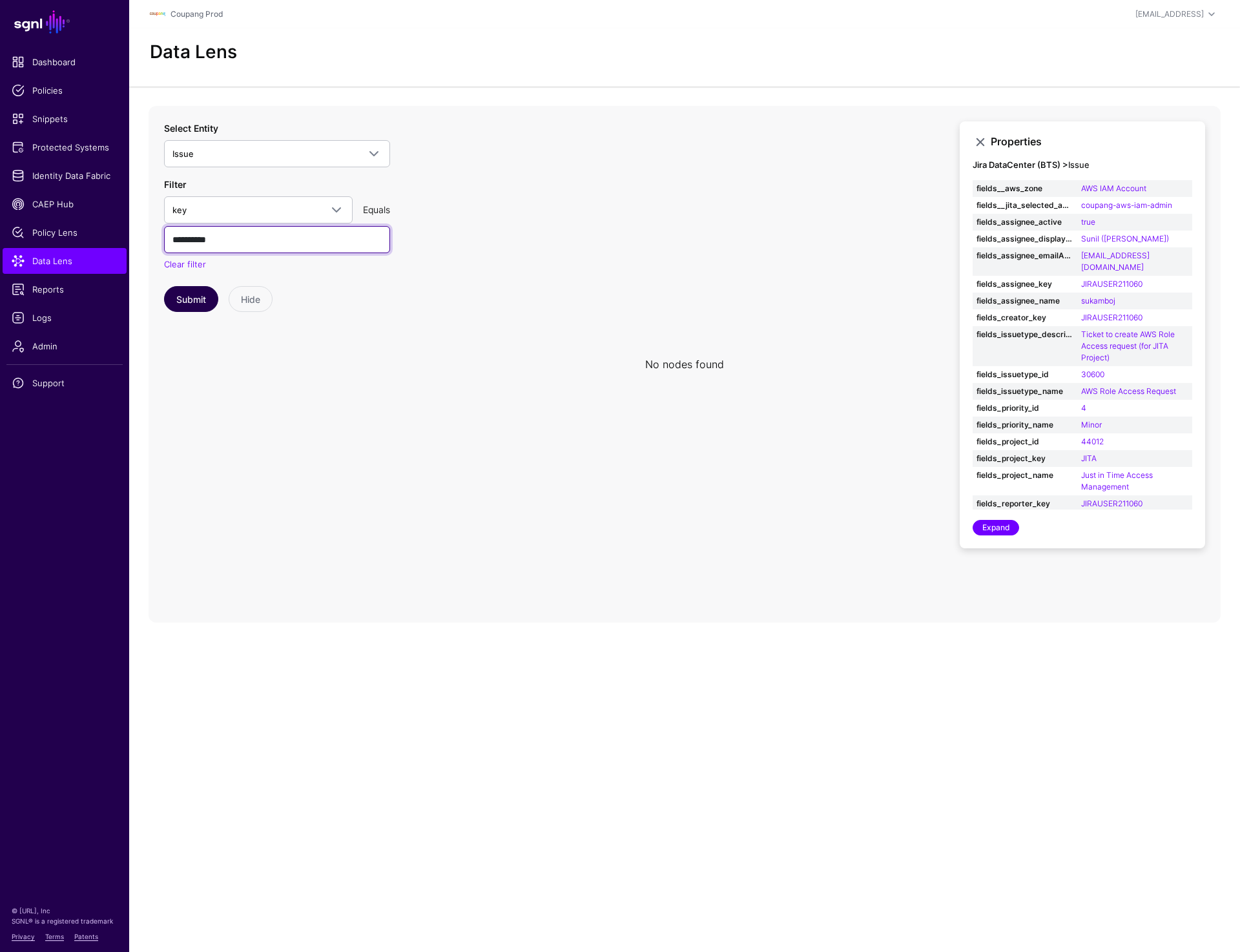
type input "**********"
click at [189, 288] on button "Submit" at bounding box center [191, 299] width 54 height 26
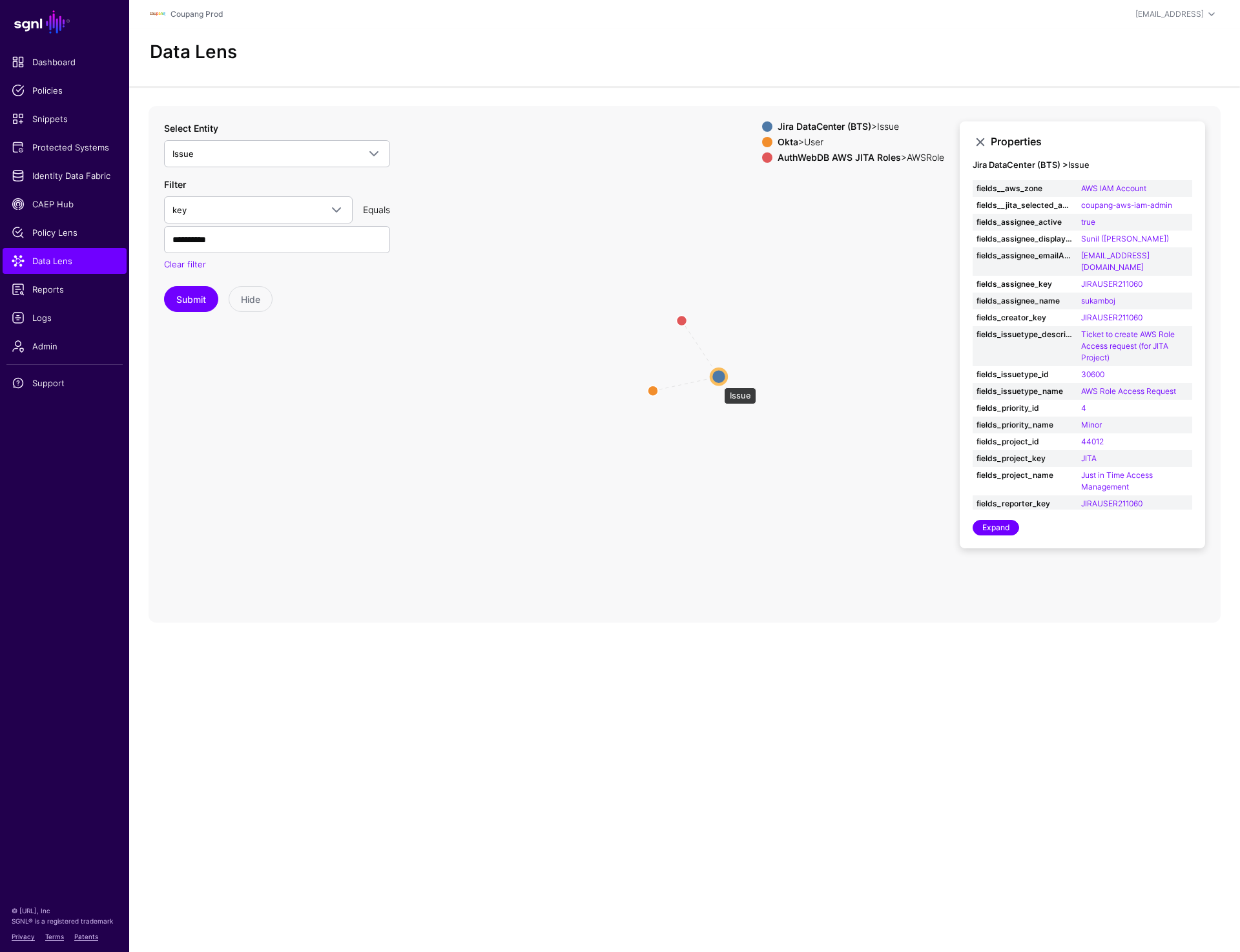
click at [717, 381] on circle at bounding box center [718, 376] width 16 height 16
